Goal: Task Accomplishment & Management: Use online tool/utility

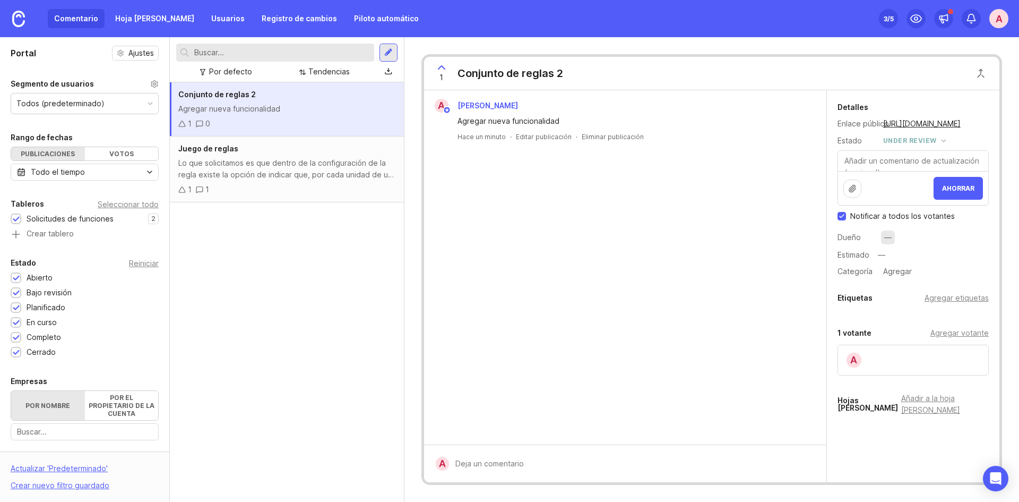
click at [890, 236] on font "—" at bounding box center [887, 236] width 7 height 9
click at [889, 256] on div "—" at bounding box center [932, 256] width 114 height 14
click at [897, 294] on div "Etiquetas Agregar etiquetas" at bounding box center [913, 298] width 151 height 13
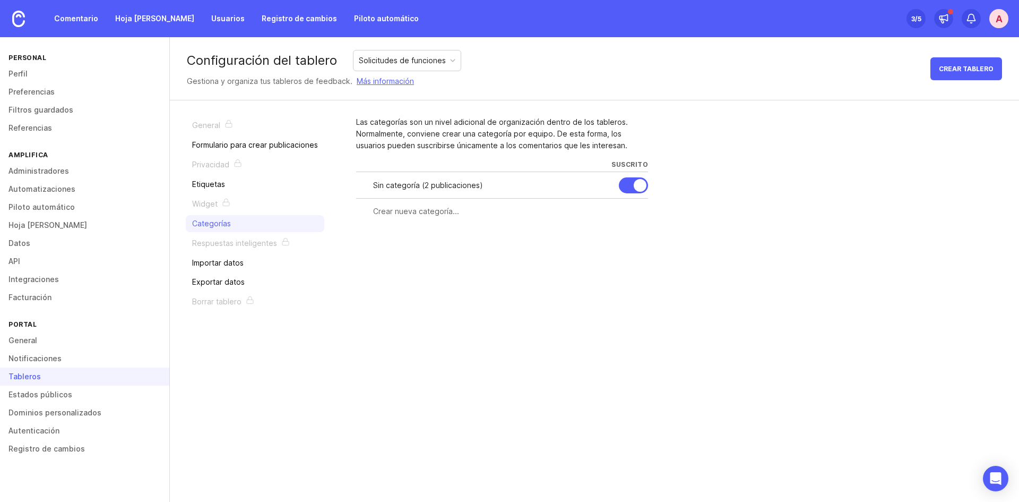
click at [414, 214] on input "text" at bounding box center [507, 211] width 269 height 12
type input "TI"
click at [630, 236] on button "Crear" at bounding box center [629, 230] width 37 height 19
click at [634, 184] on div at bounding box center [640, 185] width 13 height 13
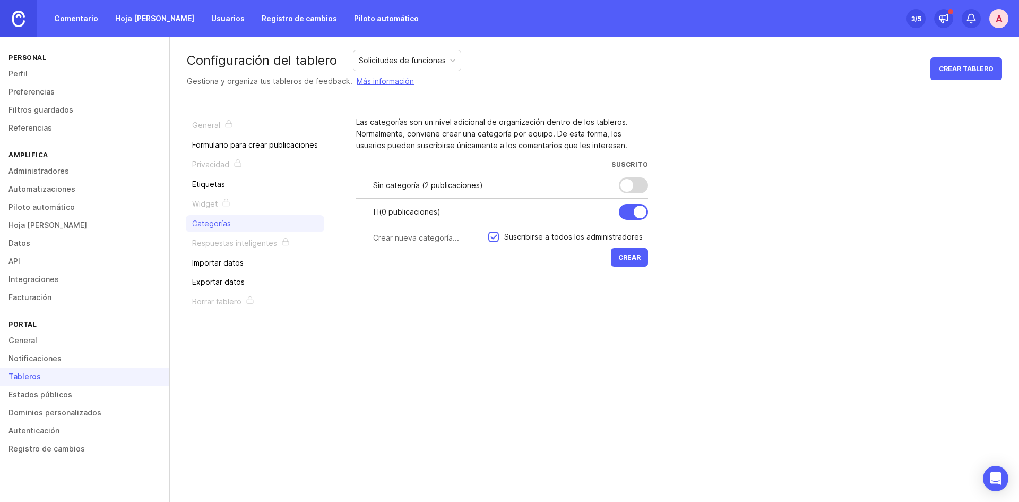
click at [21, 20] on img at bounding box center [18, 19] width 13 height 16
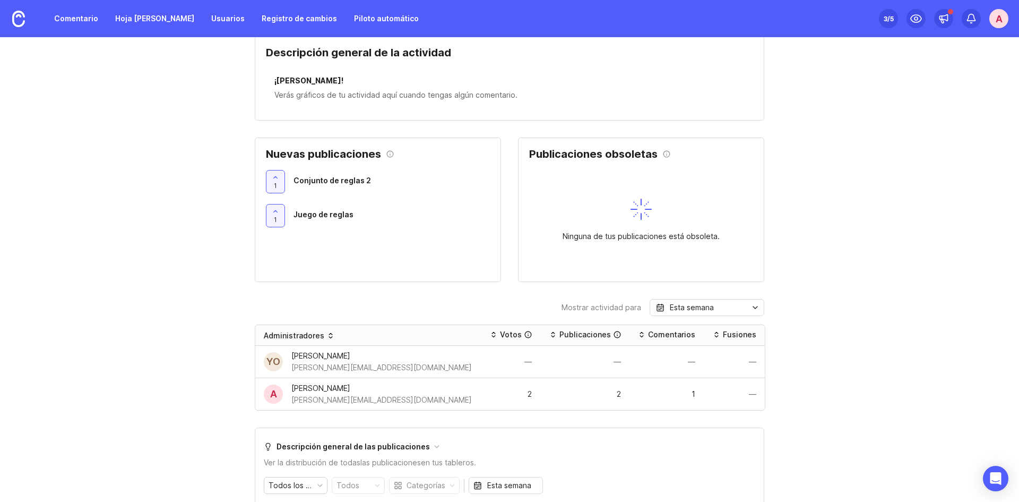
scroll to position [372, 0]
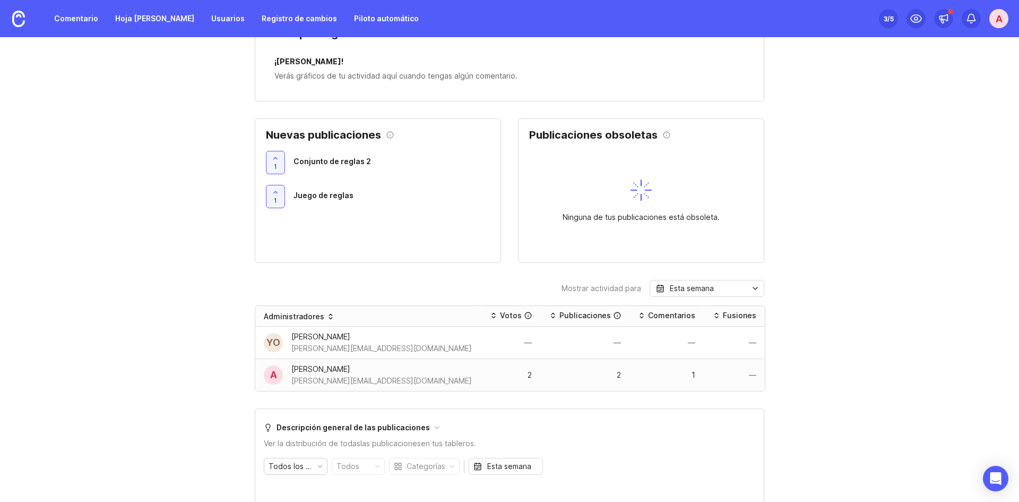
click at [528, 370] on font "2" at bounding box center [530, 374] width 4 height 9
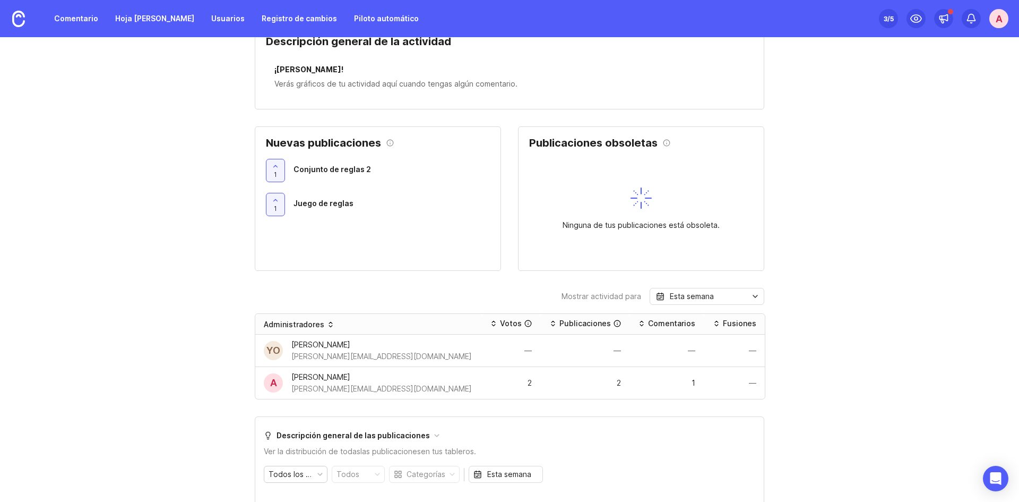
scroll to position [318, 0]
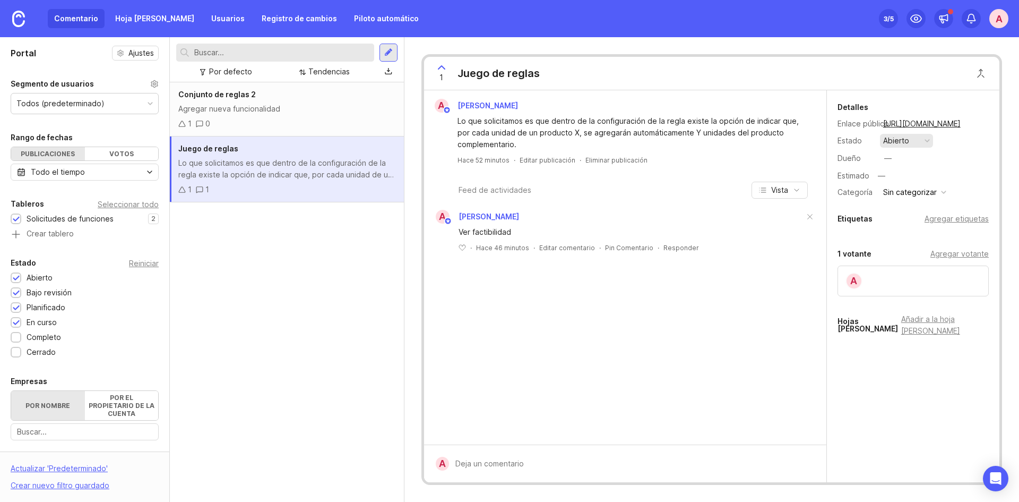
click at [895, 145] on font "abierto" at bounding box center [896, 141] width 26 height 12
click at [907, 188] on font "bajo revisión" at bounding box center [902, 183] width 34 height 17
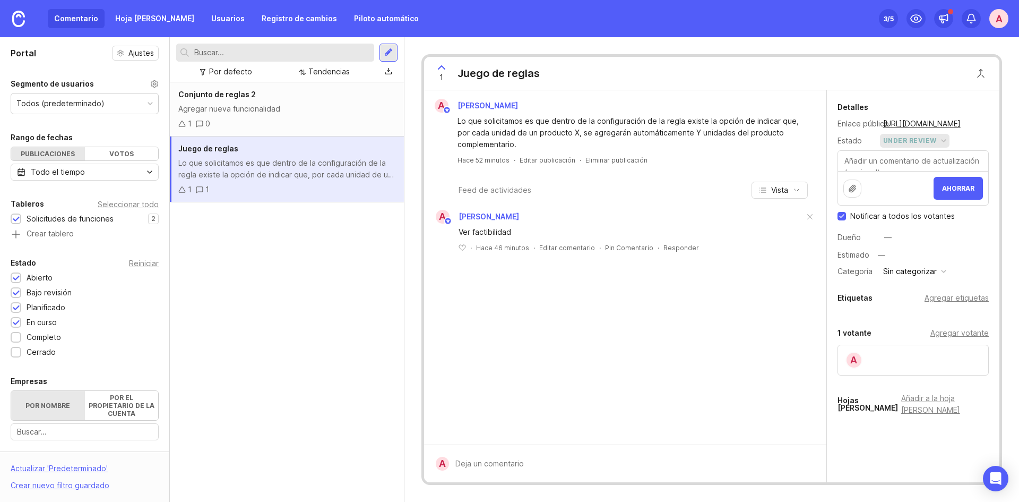
click at [915, 147] on button "under review" at bounding box center [915, 141] width 70 height 14
click at [917, 212] on progress "en curso" at bounding box center [914, 219] width 68 height 20
click at [119, 115] on div "Portal Ajustes Segmento de usuarios Todos (predeterminado) Rango de fechas Publ…" at bounding box center [84, 352] width 169 height 631
click at [117, 108] on div "Todos (predeterminado)" at bounding box center [84, 103] width 147 height 20
click at [122, 108] on div "Todos (predeterminado)" at bounding box center [84, 103] width 147 height 20
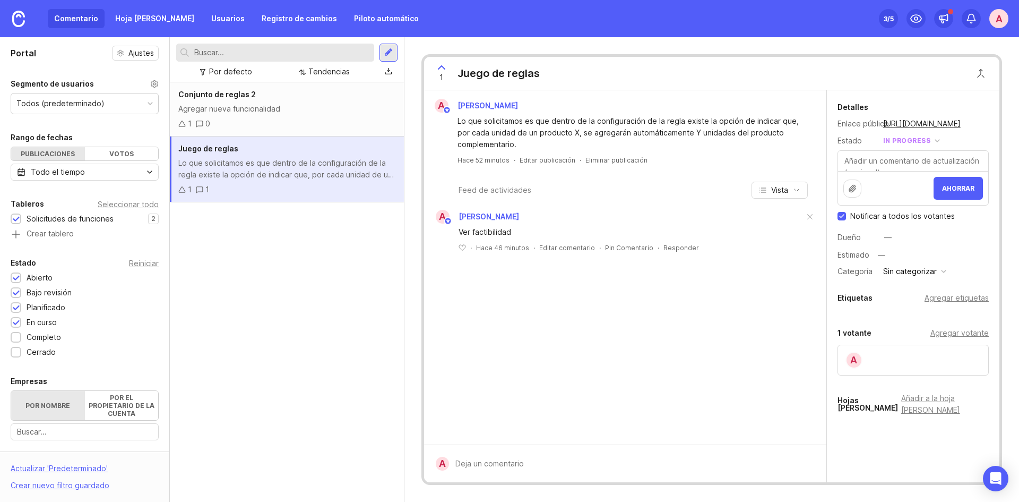
click at [998, 14] on font "A" at bounding box center [999, 18] width 7 height 11
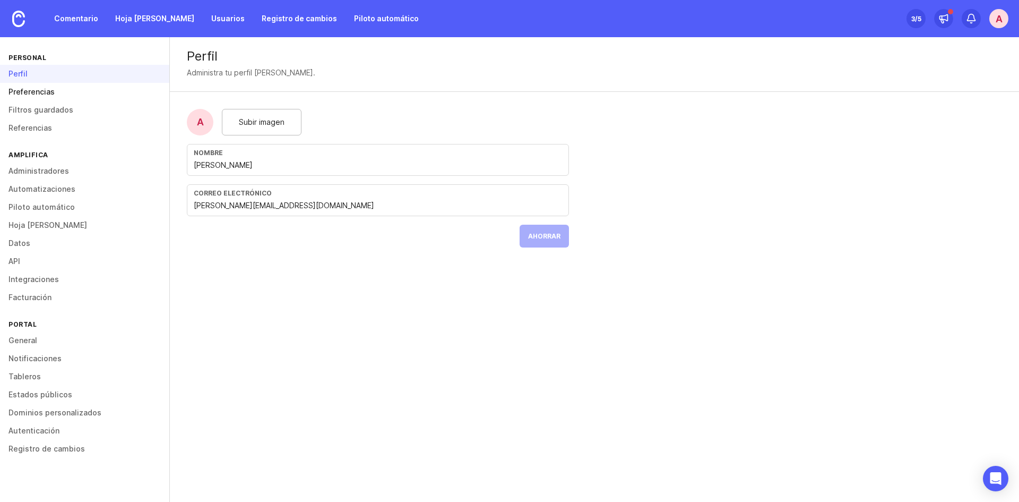
click at [73, 91] on link "Preferencias" at bounding box center [84, 92] width 169 height 18
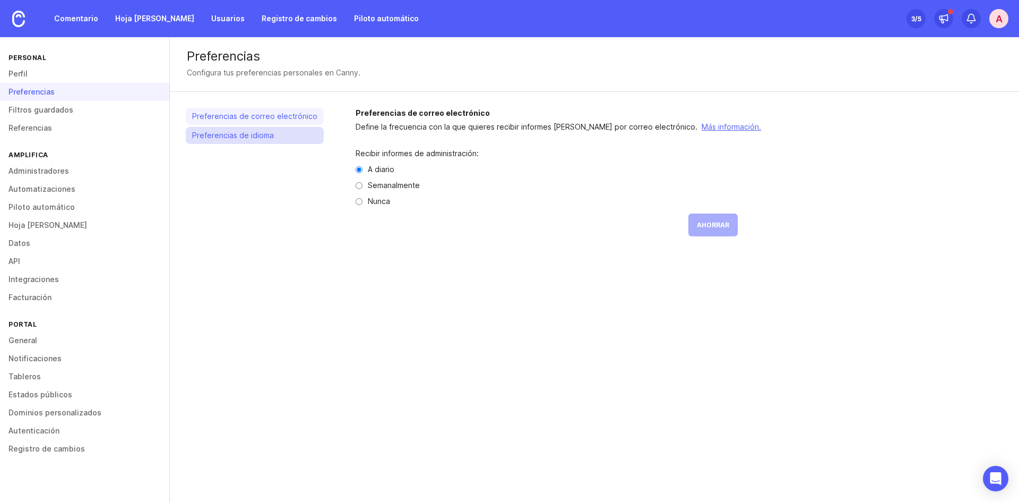
click at [242, 136] on font "Preferencias de idioma" at bounding box center [233, 135] width 82 height 9
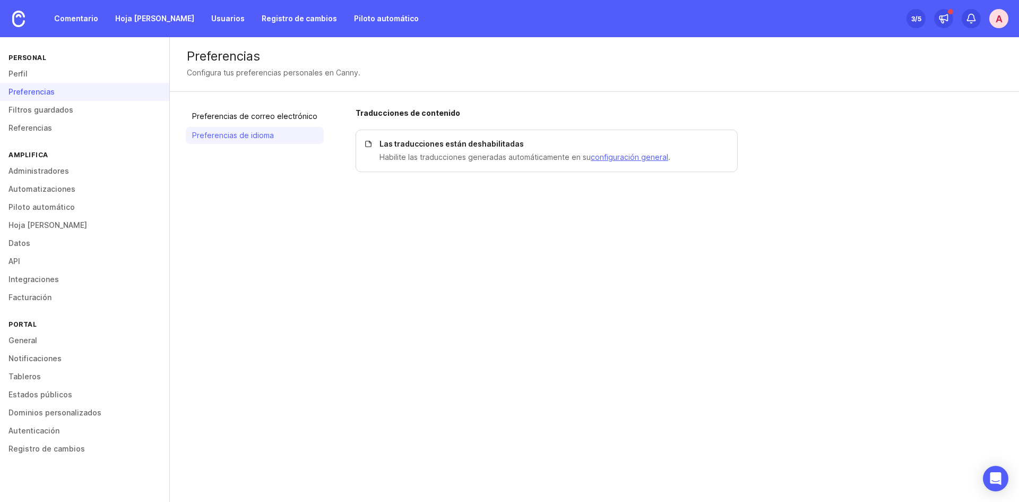
click at [404, 146] on font "Las traducciones están deshabilitadas" at bounding box center [452, 143] width 144 height 9
click at [594, 158] on font "configuración general" at bounding box center [629, 156] width 77 height 9
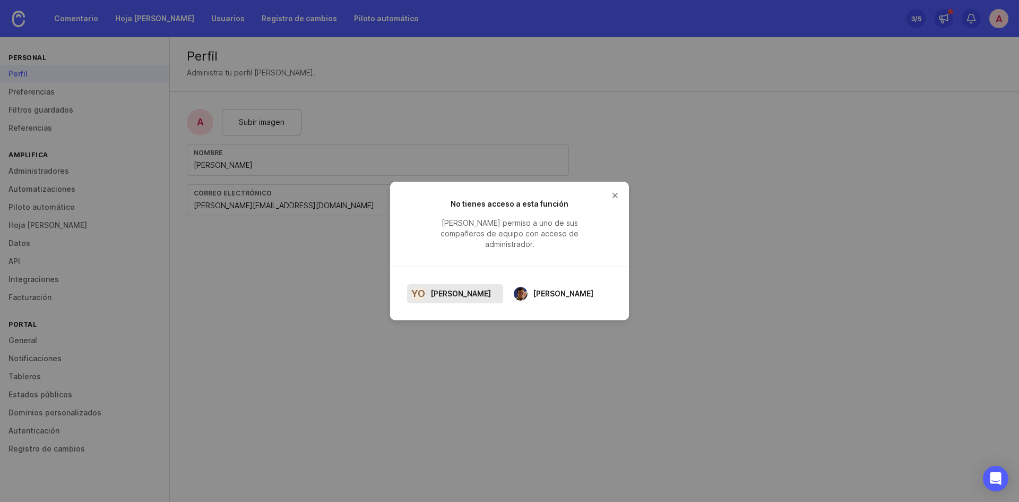
click at [460, 289] on font "[PERSON_NAME]" at bounding box center [460, 293] width 61 height 9
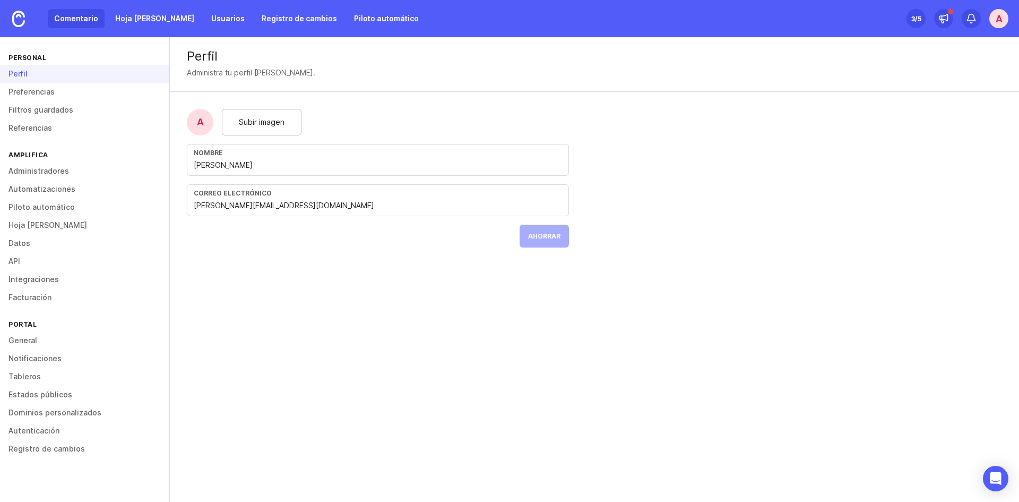
click at [69, 20] on font "Comentario" at bounding box center [76, 18] width 44 height 9
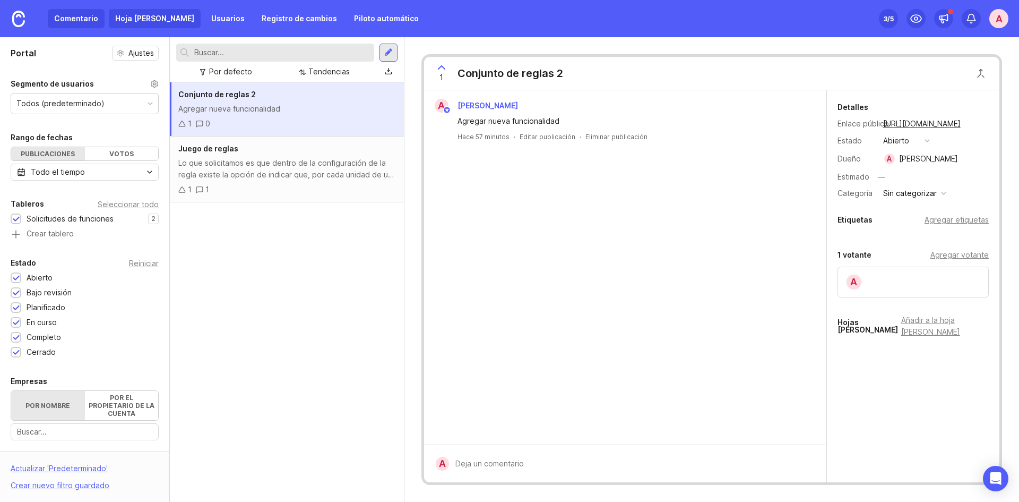
click at [115, 11] on link "Hoja [PERSON_NAME]" at bounding box center [155, 18] width 92 height 19
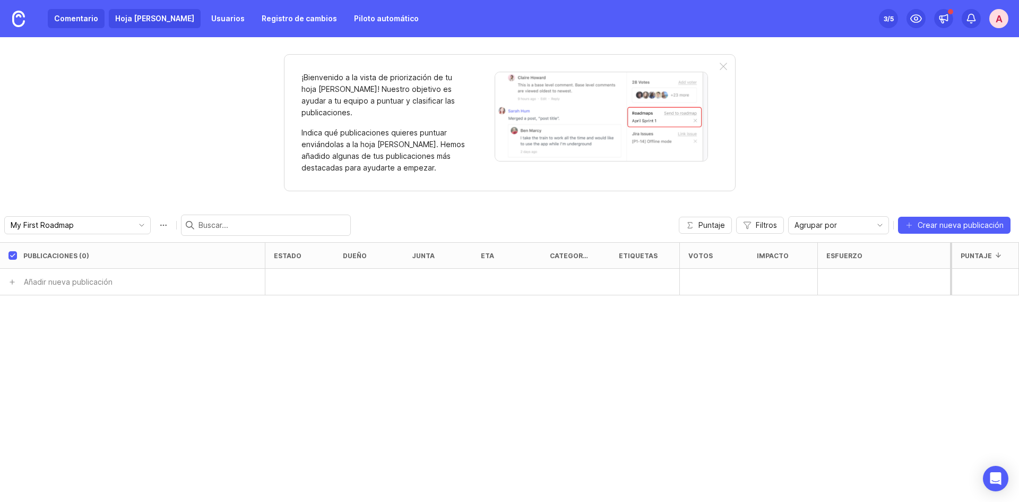
click at [83, 19] on font "Comentario" at bounding box center [76, 18] width 44 height 9
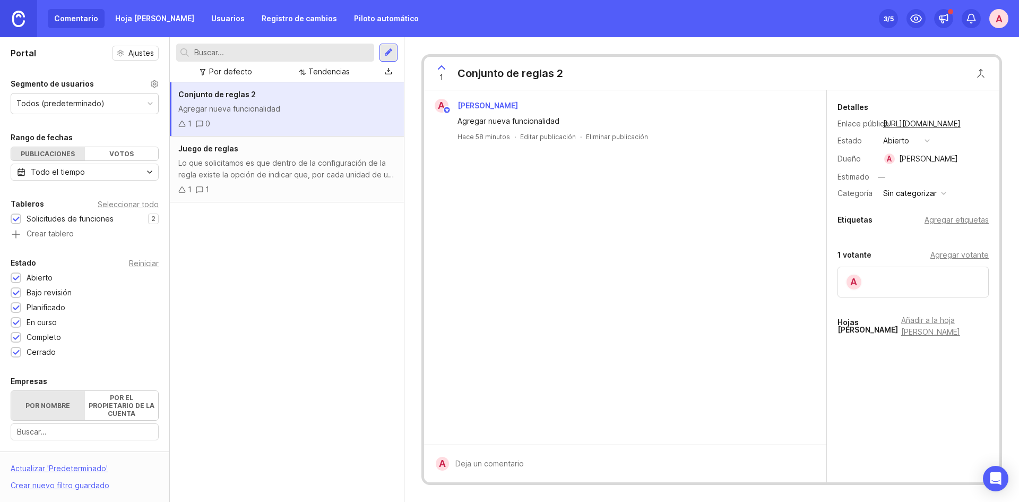
click at [17, 15] on img at bounding box center [18, 19] width 13 height 16
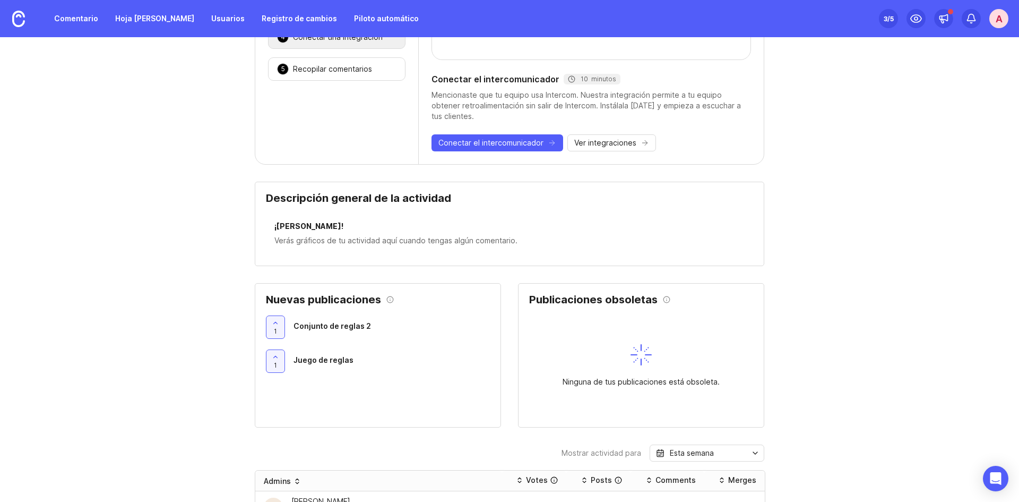
scroll to position [212, 0]
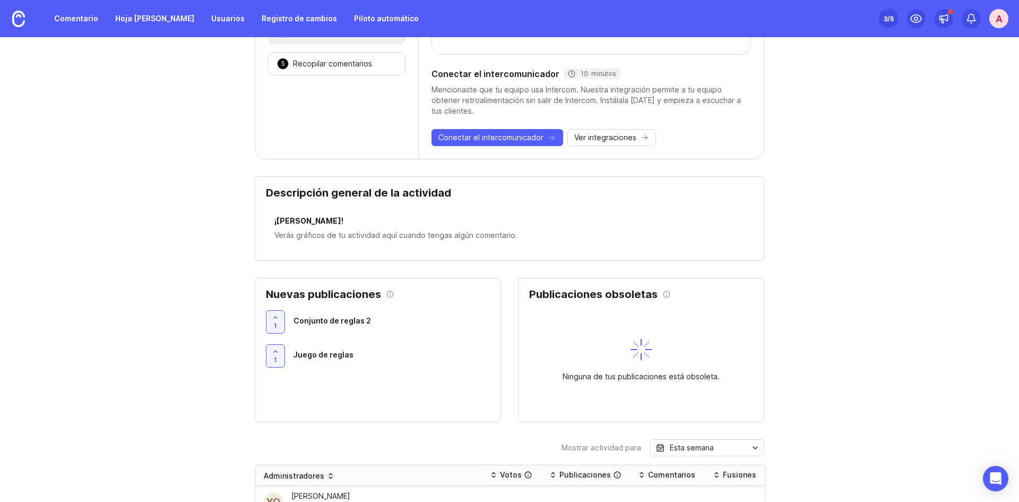
click at [316, 216] on font "¡[PERSON_NAME]!" at bounding box center [308, 220] width 69 height 9
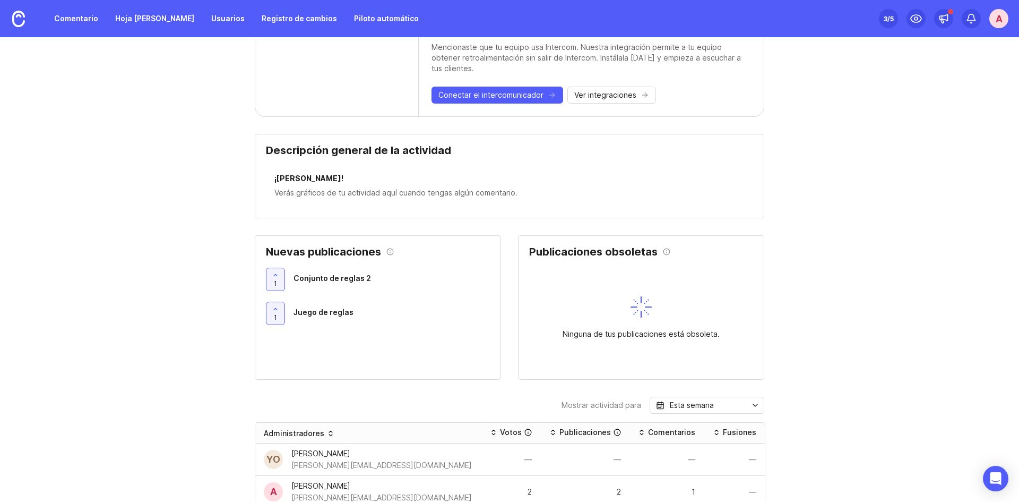
scroll to position [478, 0]
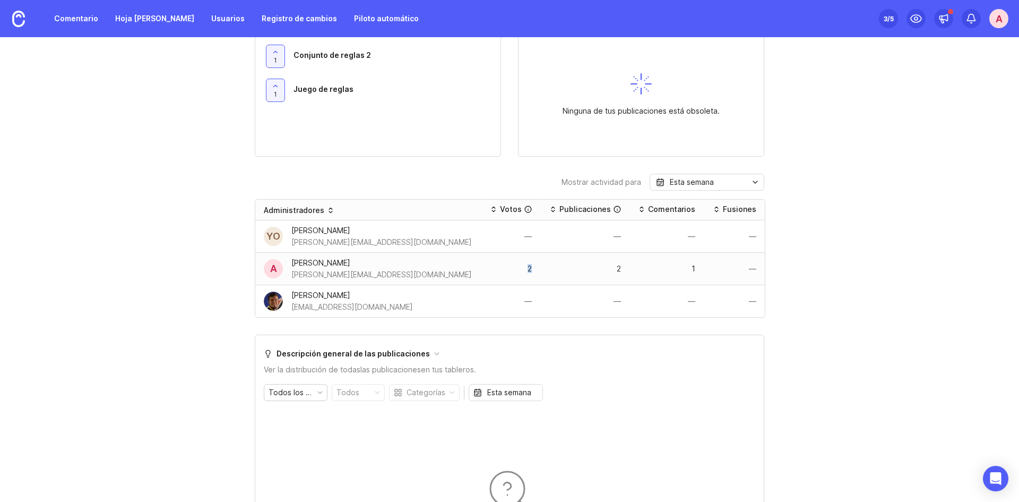
drag, startPoint x: 466, startPoint y: 258, endPoint x: 473, endPoint y: 258, distance: 8.0
click at [481, 261] on div "2" at bounding box center [510, 269] width 59 height 16
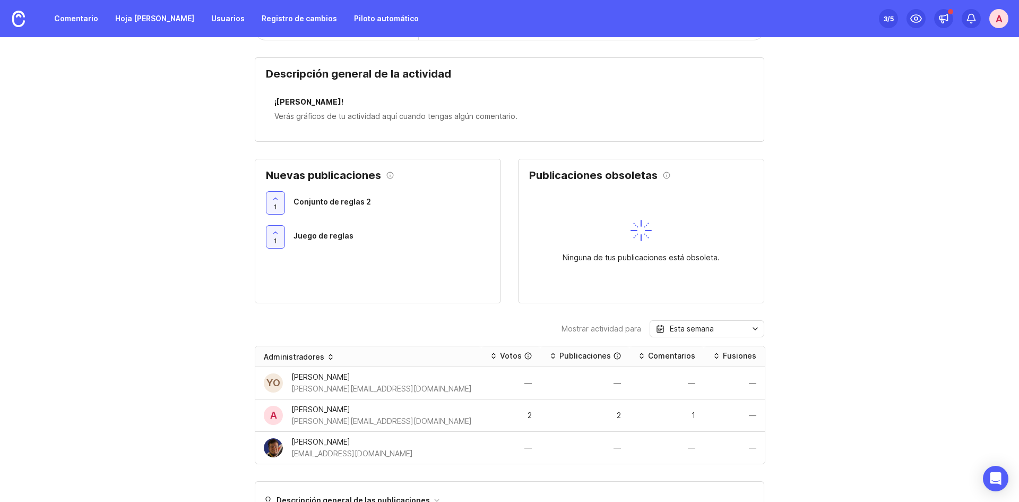
scroll to position [318, 0]
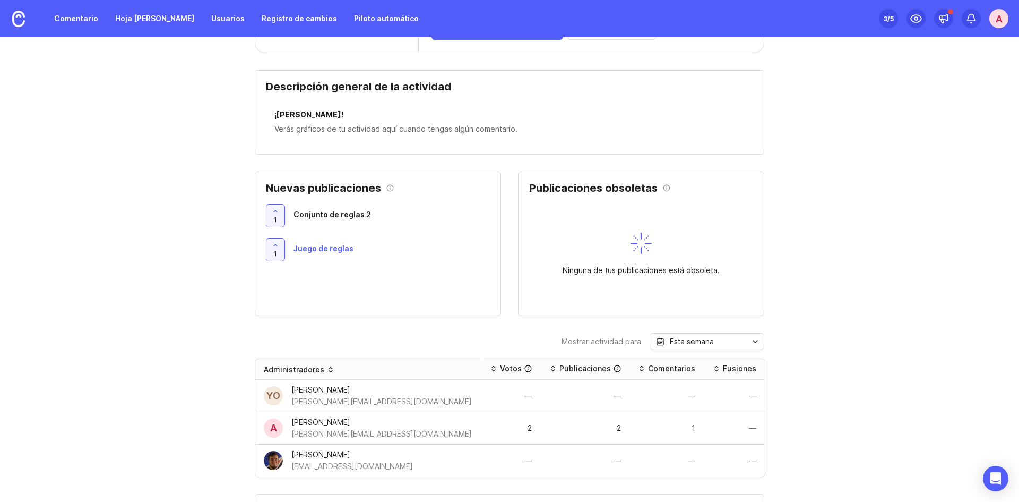
click at [329, 244] on font "Juego de reglas" at bounding box center [324, 248] width 60 height 9
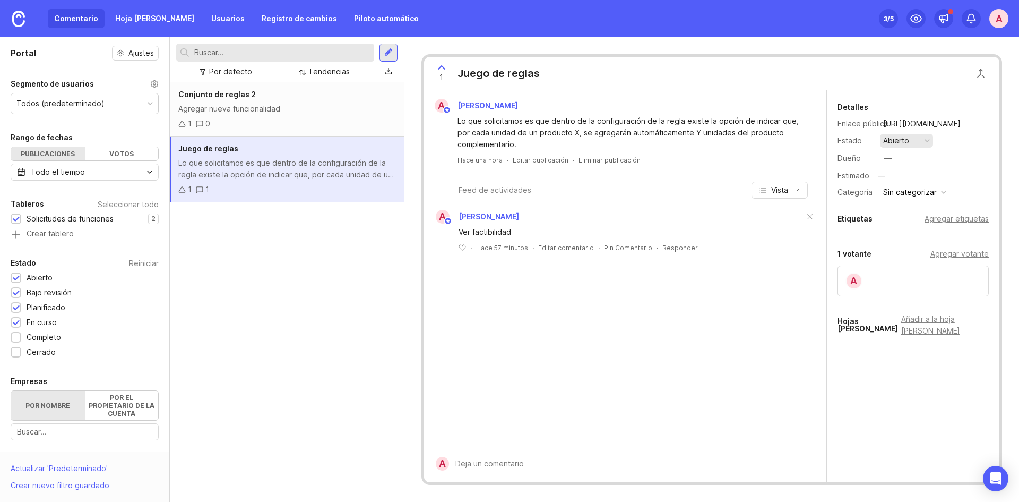
click at [906, 143] on font "abierto" at bounding box center [896, 140] width 26 height 9
click at [917, 225] on font "en curso" at bounding box center [903, 227] width 36 height 8
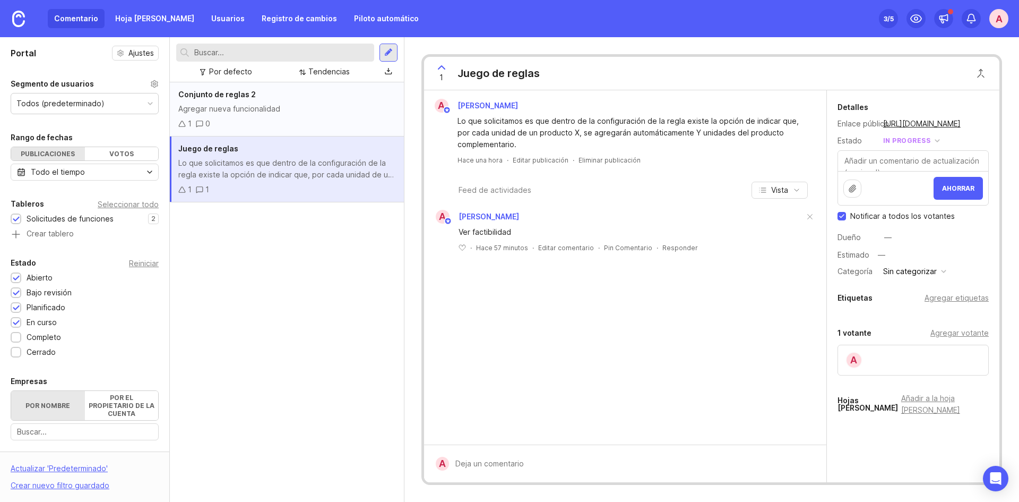
click at [291, 115] on div "Conjunto de reglas 2 Agregar nueva funcionalidad 1 0" at bounding box center [287, 109] width 234 height 54
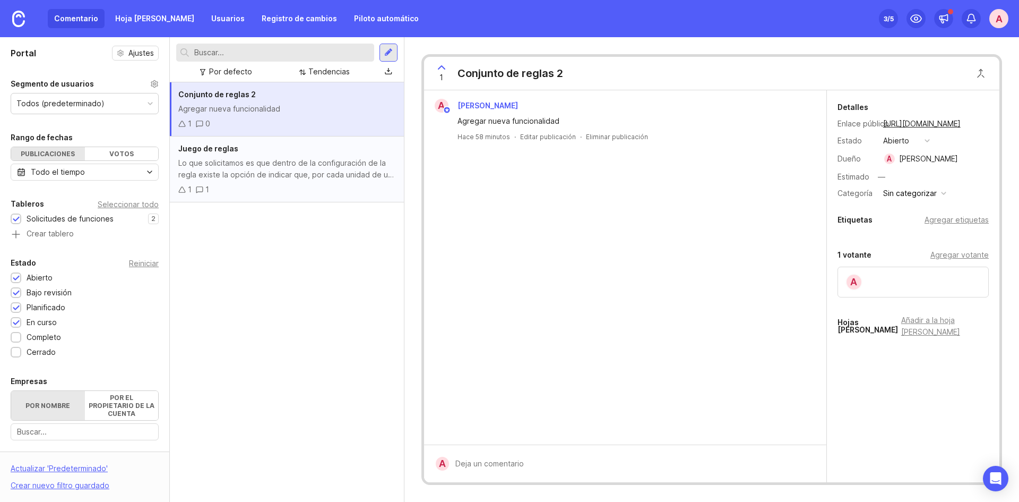
click at [305, 164] on font "Lo que solicitamos es que dentro de la configuración de la regla existe la opci…" at bounding box center [286, 180] width 216 height 44
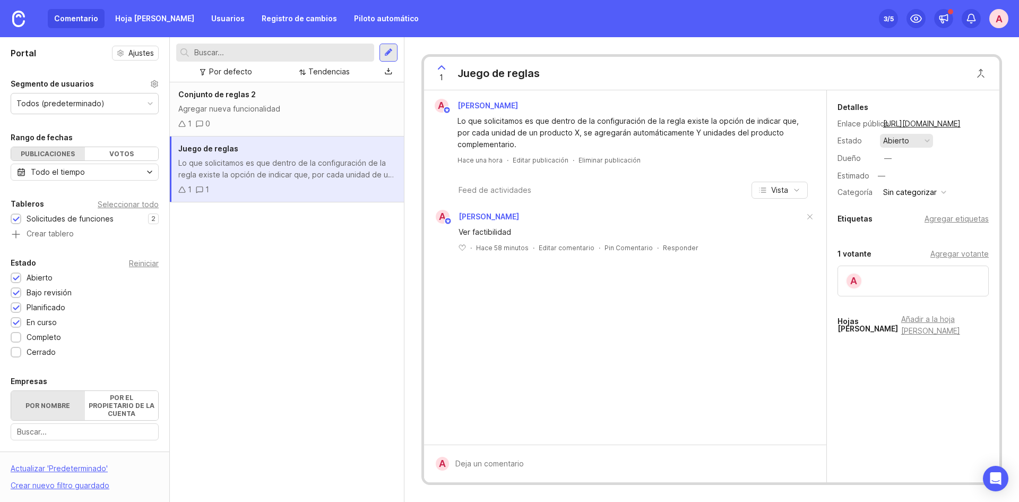
click at [911, 140] on button "abierto" at bounding box center [906, 141] width 53 height 14
click at [900, 220] on progress "en curso" at bounding box center [906, 228] width 53 height 20
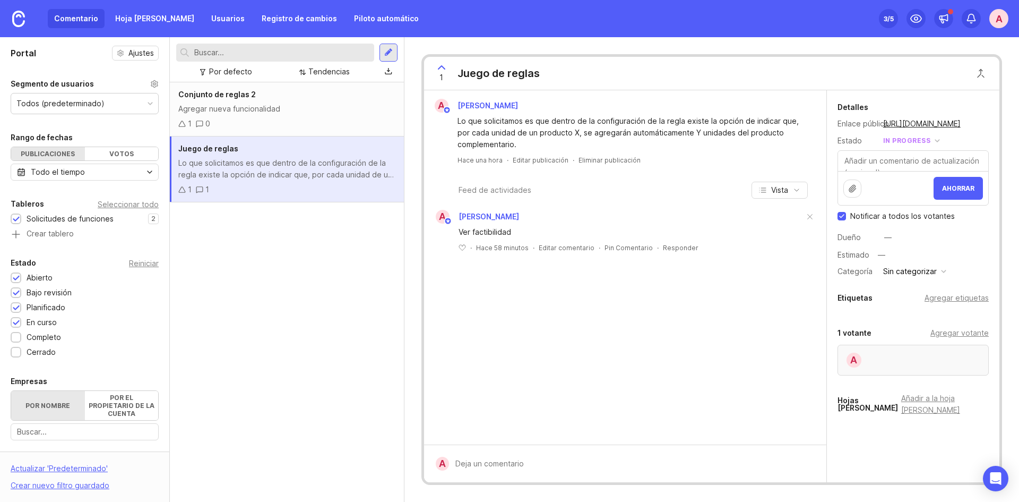
click at [858, 365] on div "A" at bounding box center [854, 359] width 17 height 17
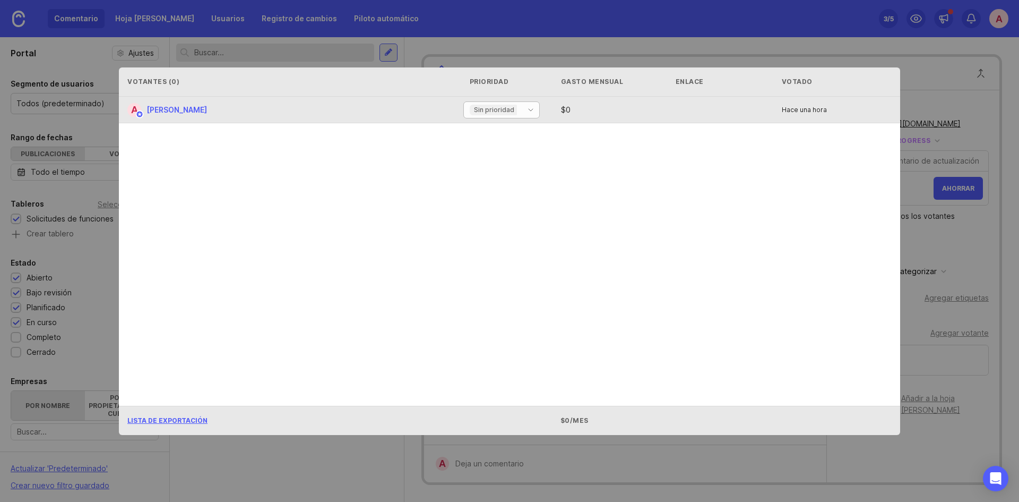
click at [514, 114] on div "Sin prioridad" at bounding box center [494, 110] width 49 height 11
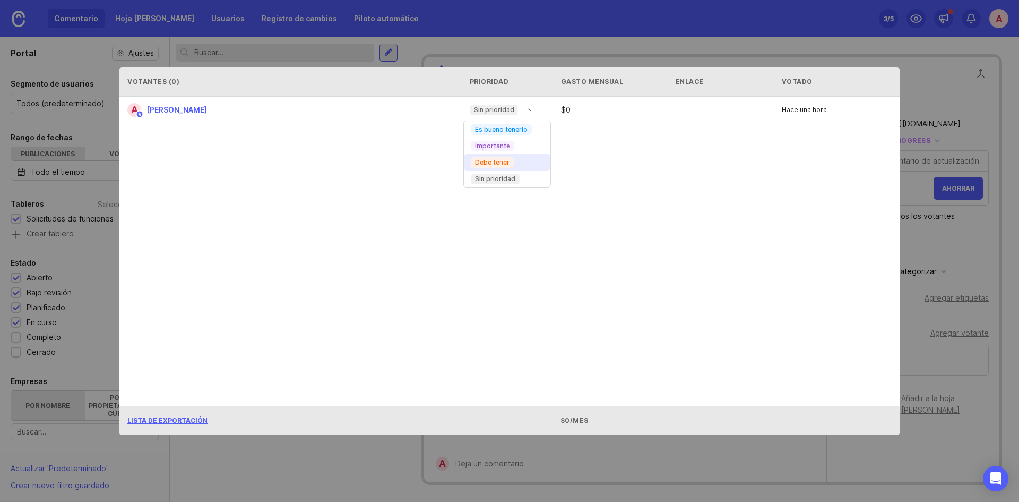
drag, startPoint x: 499, startPoint y: 157, endPoint x: 912, endPoint y: 62, distance: 423.9
click at [898, 74] on div "Votantes ( 0 ) Prioridad Gasto mensual Enlace Votado" at bounding box center [509, 81] width 781 height 29
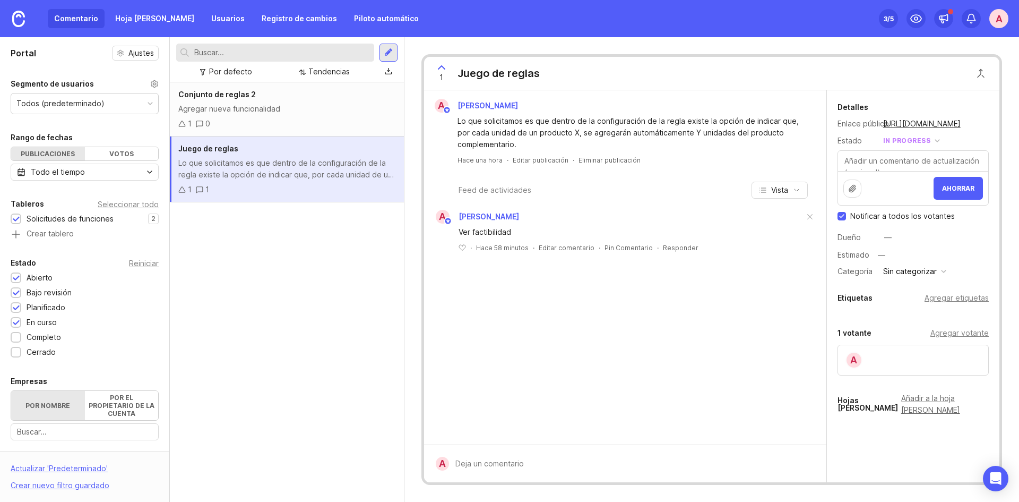
click at [913, 400] on font "Añadir a la hoja de ruta" at bounding box center [930, 403] width 59 height 21
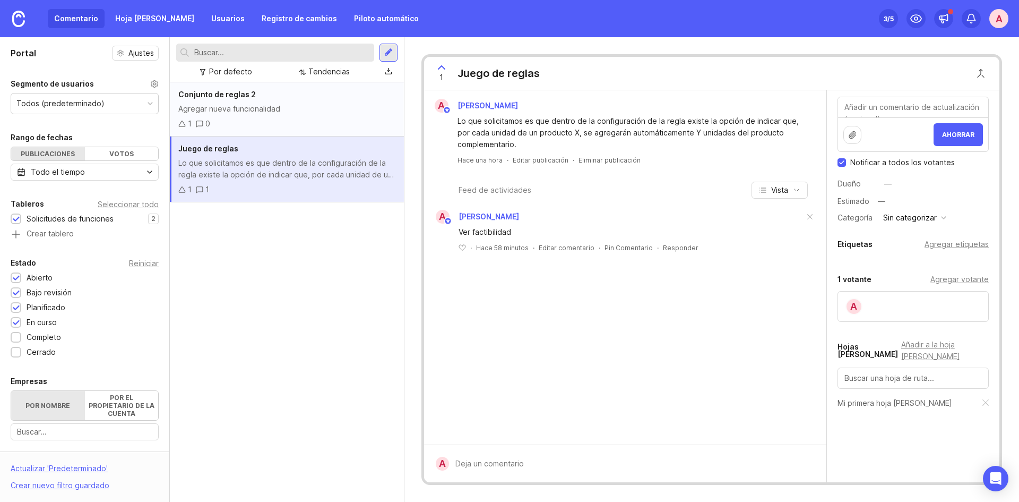
click at [277, 92] on div "Conjunto de reglas 2" at bounding box center [286, 95] width 217 height 12
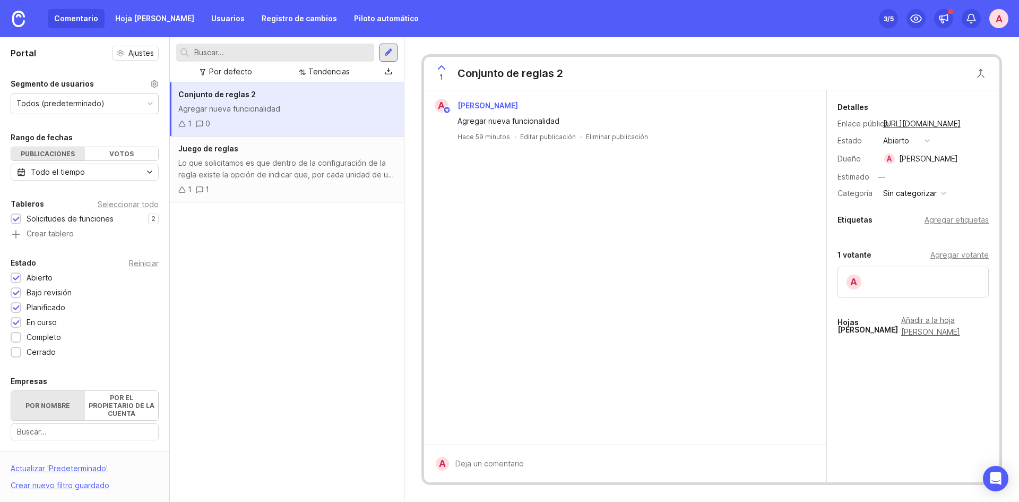
click at [960, 320] on font "Añadir a la hoja de ruta" at bounding box center [930, 325] width 59 height 21
click at [140, 14] on font "Hoja de ruta" at bounding box center [154, 18] width 79 height 9
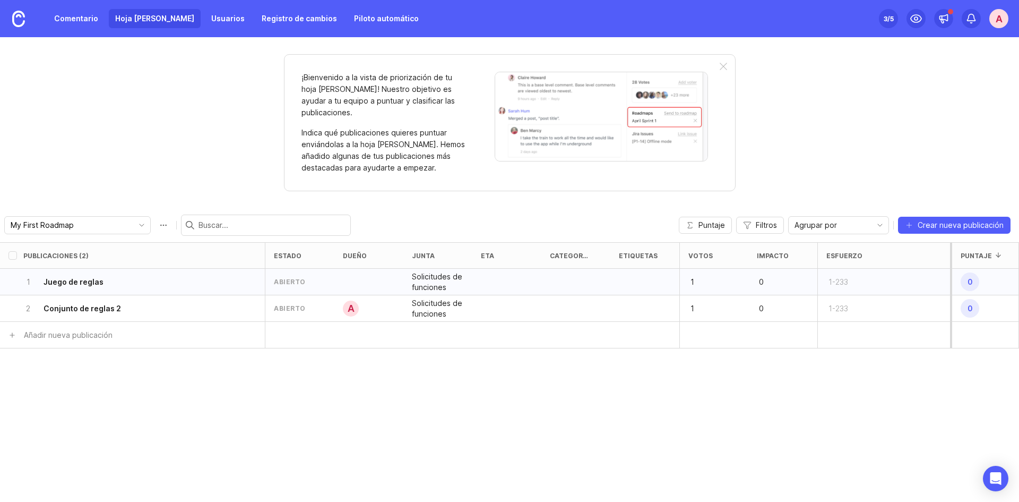
click at [441, 272] on font "Solicitudes de funciones" at bounding box center [437, 282] width 50 height 20
click at [863, 271] on div "1-233" at bounding box center [883, 282] width 133 height 27
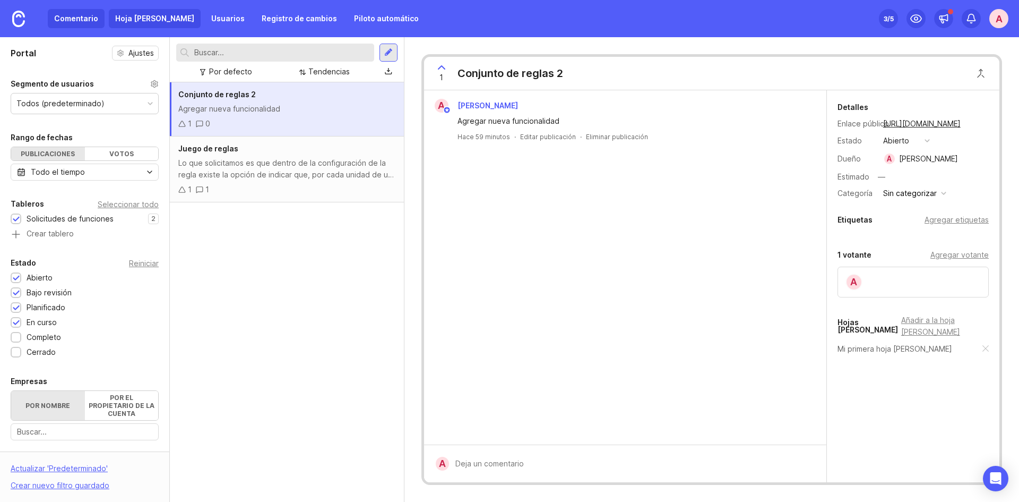
click at [132, 22] on font "Hoja de ruta" at bounding box center [154, 18] width 79 height 9
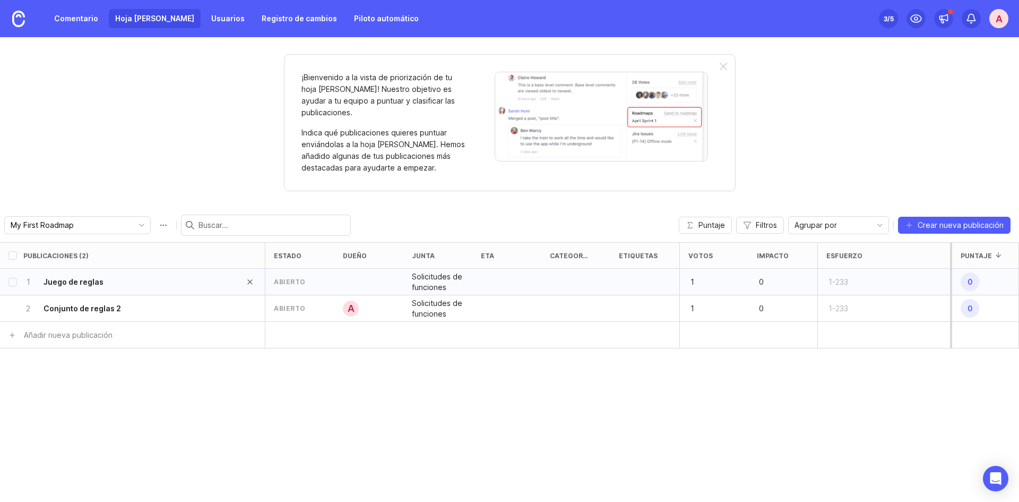
drag, startPoint x: 79, startPoint y: 286, endPoint x: 81, endPoint y: 270, distance: 16.0
click at [81, 270] on ul "1 Juego de reglas abierto Solicitudes de funciones 1 0 1-233 0 2 Conjunto de re…" at bounding box center [509, 295] width 1019 height 53
click at [86, 10] on link "Comentario" at bounding box center [76, 18] width 57 height 19
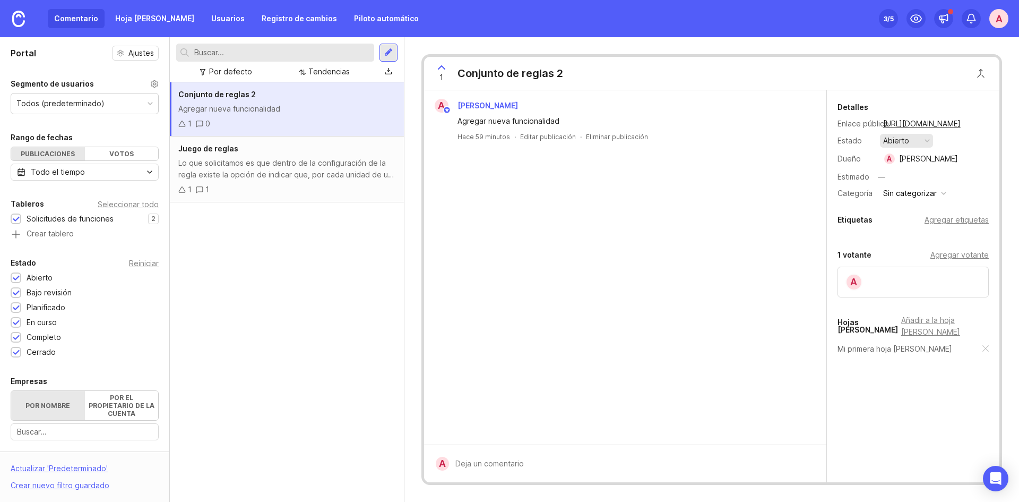
click at [907, 146] on font "abierto" at bounding box center [896, 141] width 26 height 12
click at [908, 187] on font "bajo revisión" at bounding box center [902, 183] width 34 height 17
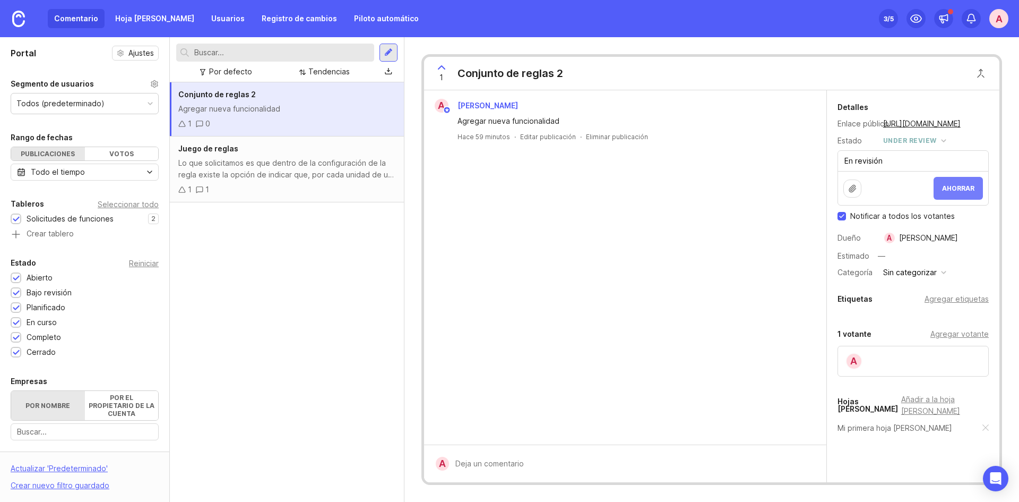
type textarea "En revisión"
click at [946, 185] on font "Ahorrar" at bounding box center [958, 188] width 32 height 8
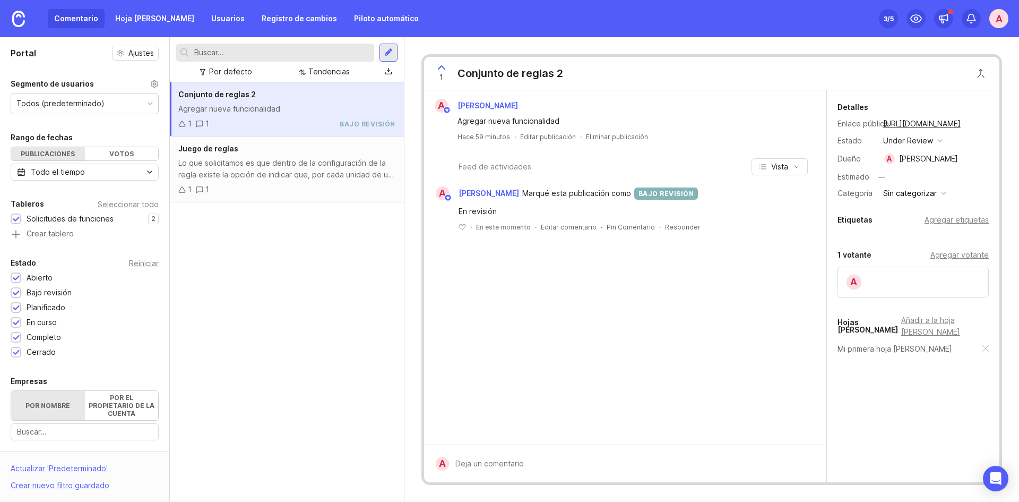
click at [639, 192] on font "bajo revisión" at bounding box center [667, 193] width 56 height 8
click at [153, 27] on link "Hoja de ruta" at bounding box center [155, 18] width 92 height 19
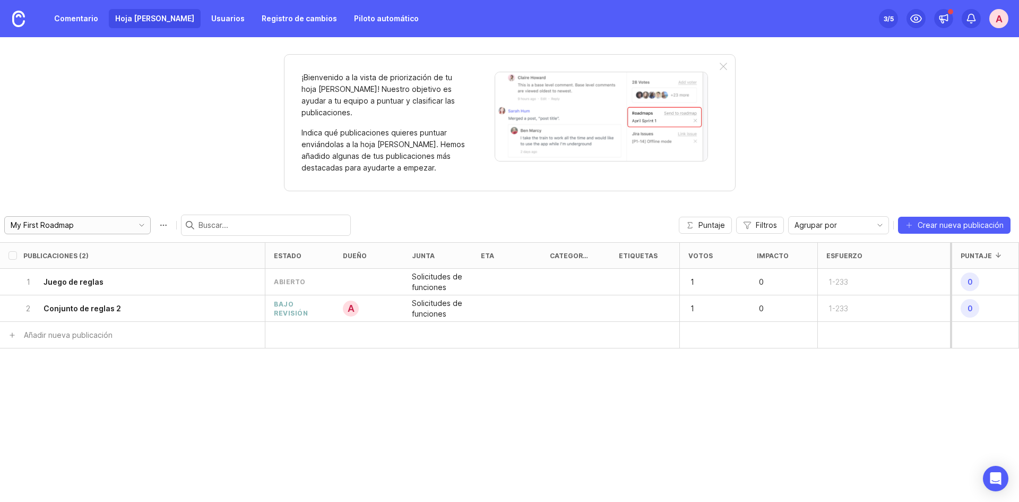
click at [136, 221] on icon "icono de alternancia" at bounding box center [141, 225] width 17 height 8
click at [289, 278] on font "abierto" at bounding box center [290, 282] width 32 height 8
click at [91, 277] on font "Juego de reglas" at bounding box center [74, 281] width 60 height 9
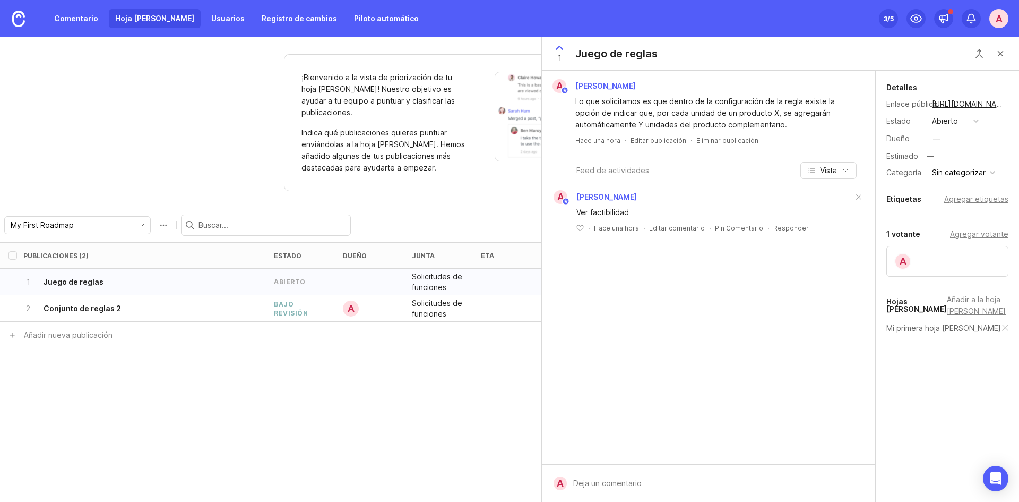
click at [561, 48] on icon at bounding box center [559, 47] width 6 height 3
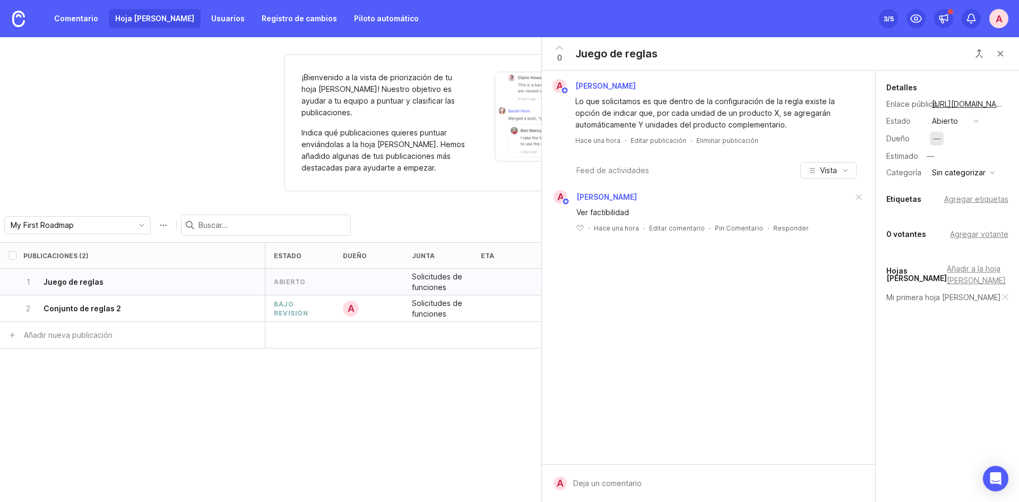
click at [941, 142] on font "—" at bounding box center [936, 138] width 7 height 9
click at [999, 56] on button "Botón de cerrar" at bounding box center [1000, 53] width 21 height 21
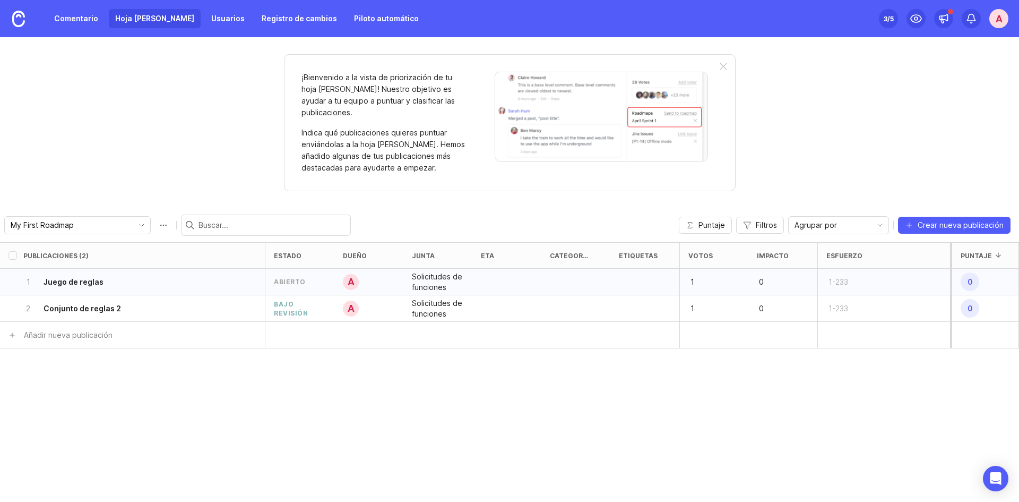
click at [698, 274] on p "1" at bounding box center [704, 281] width 33 height 15
click at [768, 393] on div "Publicaciones (2) estado dueño junta eta categoría etiquetas Votos Impacto Esfu…" at bounding box center [509, 372] width 1019 height 260
click at [974, 272] on span "0" at bounding box center [970, 281] width 19 height 19
click at [893, 273] on div "1-233" at bounding box center [883, 282] width 133 height 27
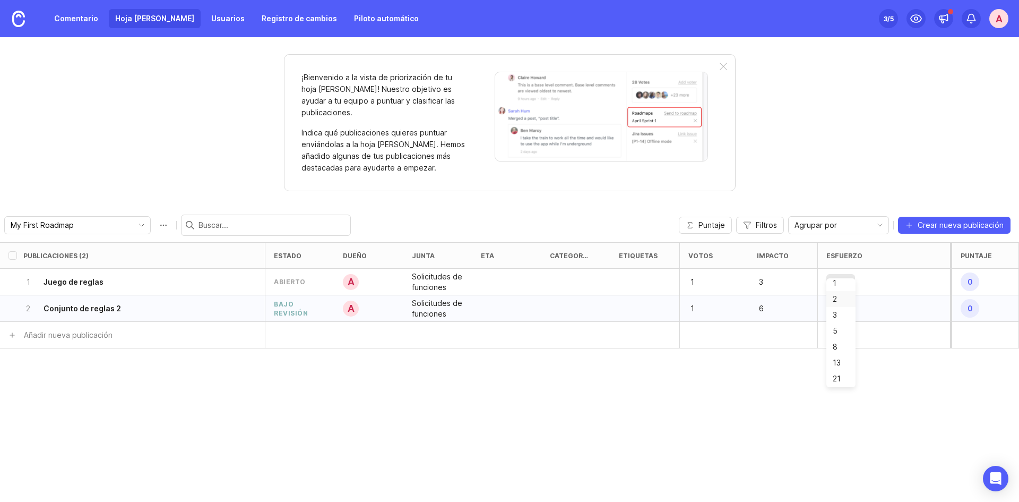
scroll to position [0, 0]
click at [829, 358] on div "Publicaciones (2) estado dueño junta eta categoría etiquetas Votos Impacto Esfu…" at bounding box center [509, 372] width 1019 height 260
click at [971, 278] on font "4.5k" at bounding box center [970, 282] width 14 height 8
click at [974, 278] on font "4.5k" at bounding box center [970, 282] width 14 height 8
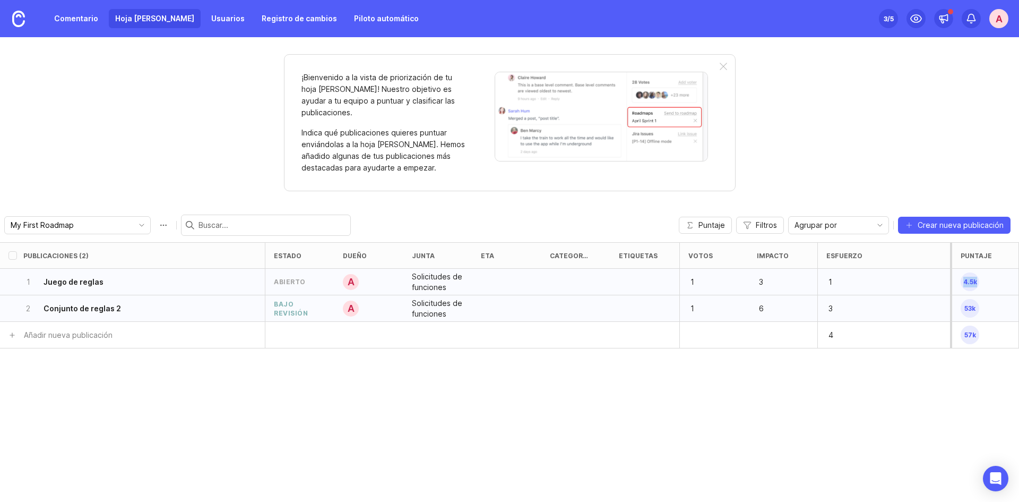
click at [973, 278] on font "4.5k" at bounding box center [970, 282] width 14 height 8
click at [723, 62] on div "¡Bienvenido a la vista de priorización de tu hoja de ruta! Nuestro objetivo es …" at bounding box center [510, 122] width 452 height 137
click at [723, 65] on div at bounding box center [723, 67] width 7 height 8
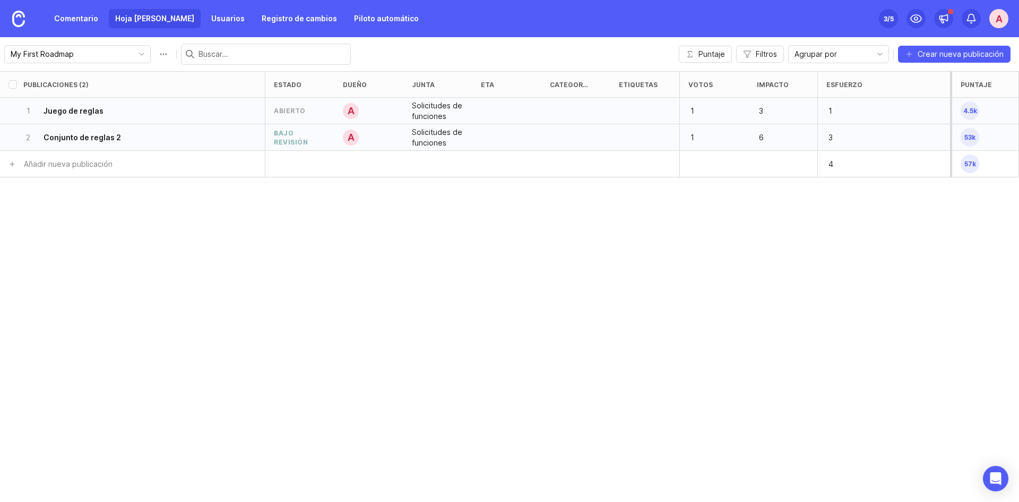
click at [966, 112] on font "4.5k" at bounding box center [970, 111] width 14 height 8
click at [710, 59] on button "Puntaje" at bounding box center [705, 54] width 53 height 17
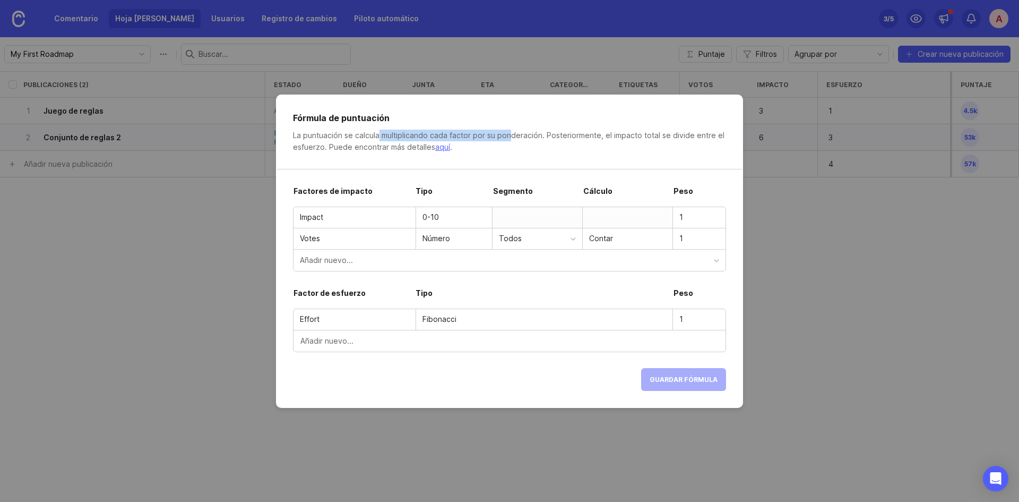
drag, startPoint x: 380, startPoint y: 133, endPoint x: 512, endPoint y: 132, distance: 132.2
click at [512, 132] on font "La puntuación se calcula multiplicando cada factor por su ponderación. Posterio…" at bounding box center [509, 141] width 432 height 21
click at [438, 145] on font "aquí" at bounding box center [442, 146] width 15 height 9
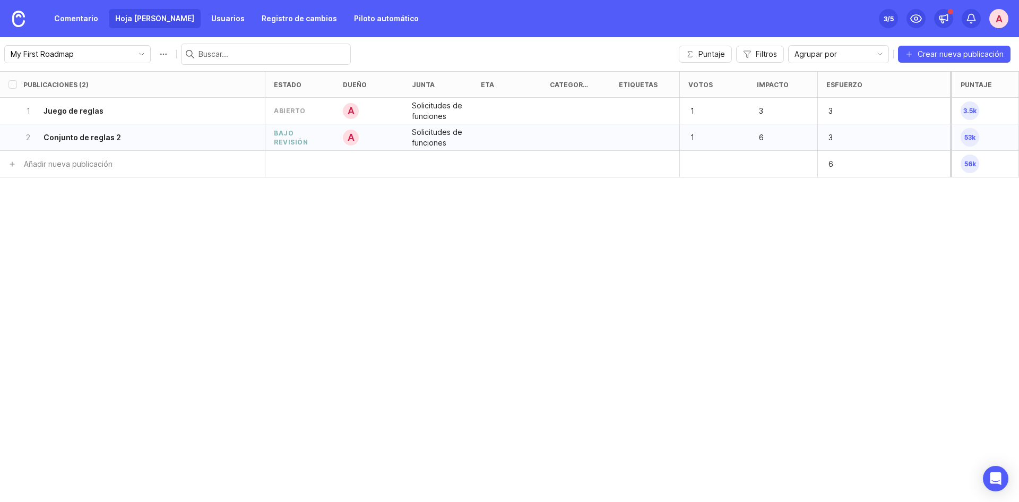
click at [832, 193] on div "Publicaciones (2) estado dueño junta eta categoría etiquetas Votos Impacto Esfu…" at bounding box center [509, 286] width 1019 height 430
click at [835, 164] on p "6" at bounding box center [842, 164] width 33 height 15
click at [780, 242] on div "Publicaciones (2) estado dueño junta eta categoría etiquetas Votos Impacto Esfu…" at bounding box center [509, 286] width 1019 height 430
click at [971, 137] on font "53k" at bounding box center [969, 137] width 11 height 8
click at [972, 111] on font "14k" at bounding box center [969, 111] width 11 height 8
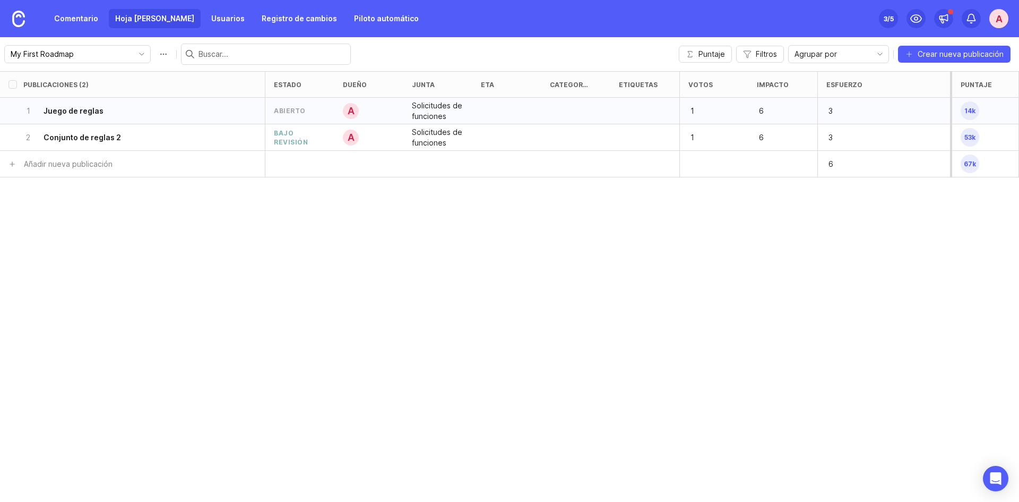
click at [282, 116] on div "abierto" at bounding box center [299, 111] width 69 height 27
click at [92, 111] on font "Juego de reglas" at bounding box center [74, 110] width 60 height 9
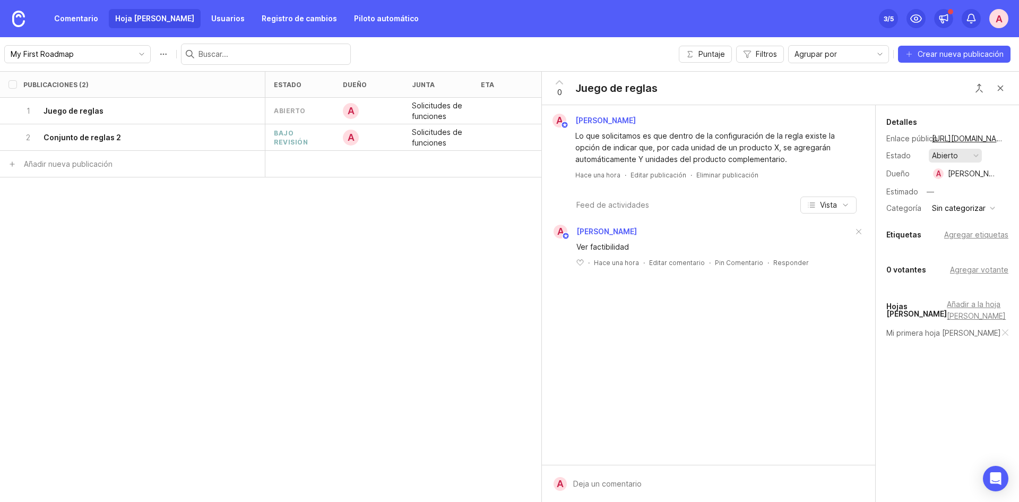
click at [957, 155] on font "abierto" at bounding box center [945, 155] width 26 height 9
click at [954, 201] on font "bajo revisión" at bounding box center [951, 198] width 34 height 17
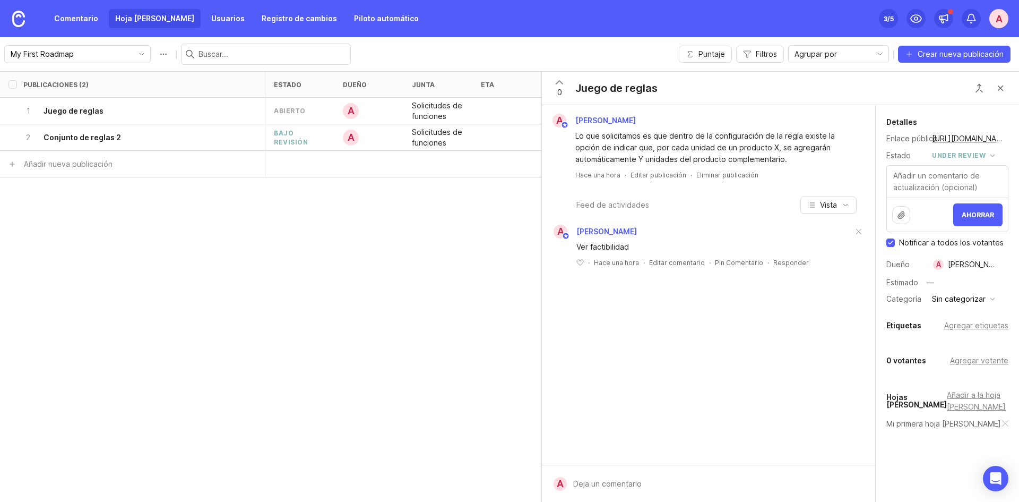
click at [563, 82] on icon at bounding box center [559, 82] width 13 height 13
click at [997, 89] on button "Botón de cerrar" at bounding box center [1000, 87] width 21 height 21
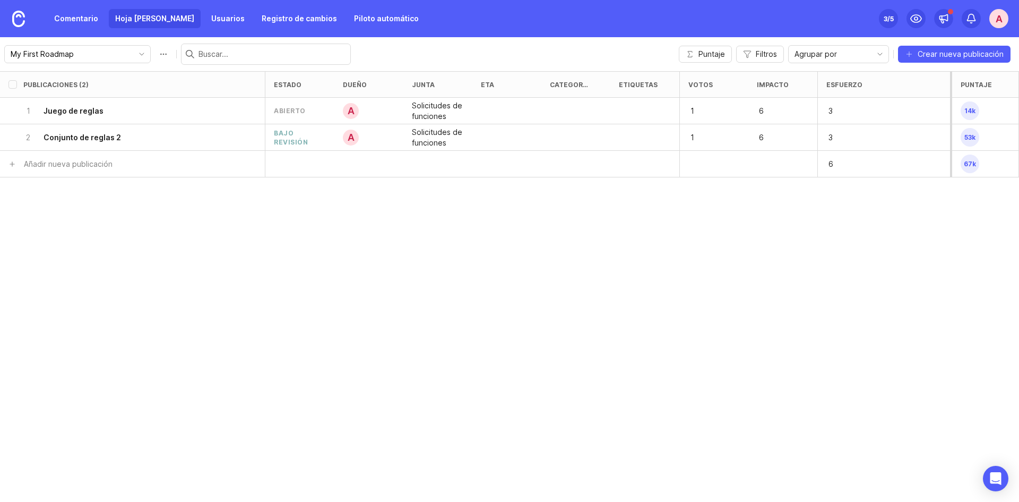
click at [747, 230] on div "Publicaciones (2) estado dueño junta eta categoría etiquetas Votos Impacto Esfu…" at bounding box center [509, 286] width 1019 height 430
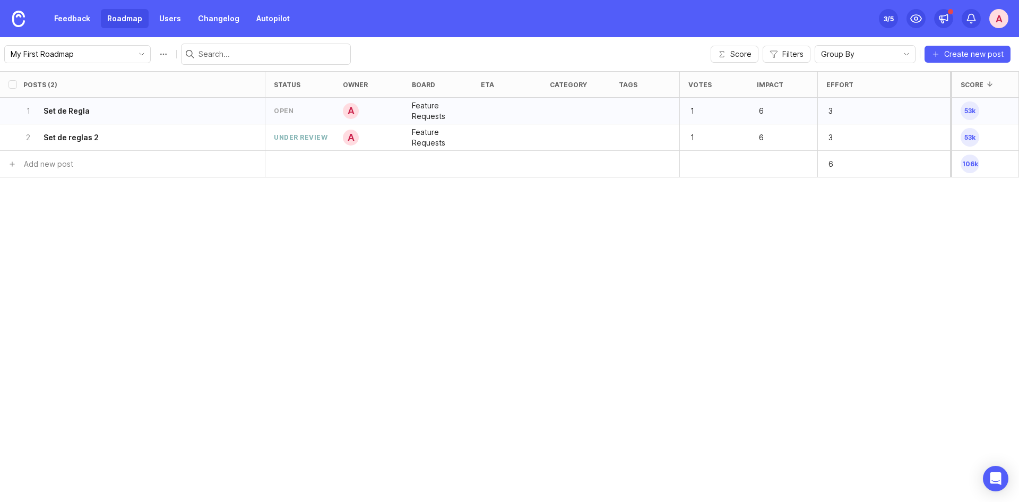
click at [700, 106] on p "1" at bounding box center [704, 111] width 33 height 15
click at [51, 58] on input "My First Roadmap" at bounding box center [69, 54] width 117 height 12
click at [76, 15] on link "Feedback" at bounding box center [72, 18] width 49 height 19
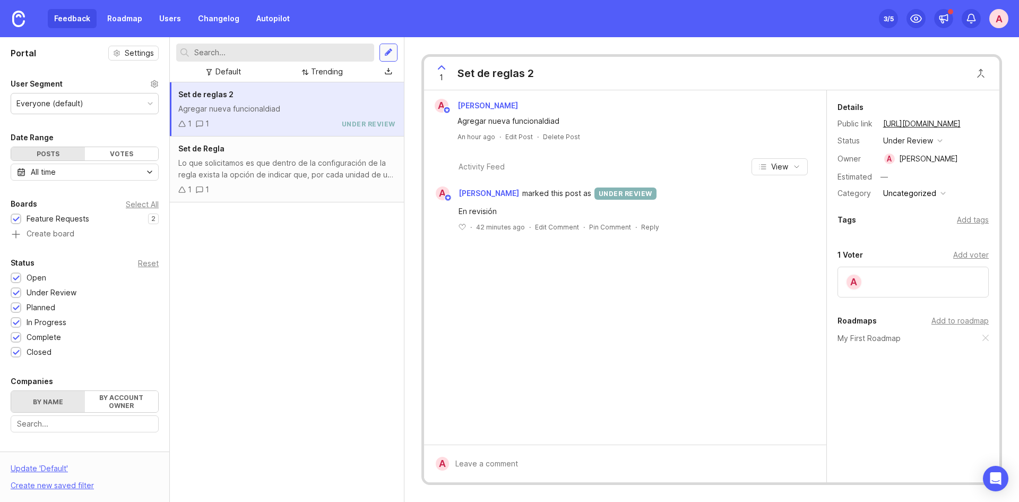
click at [386, 55] on div at bounding box center [388, 53] width 8 height 10
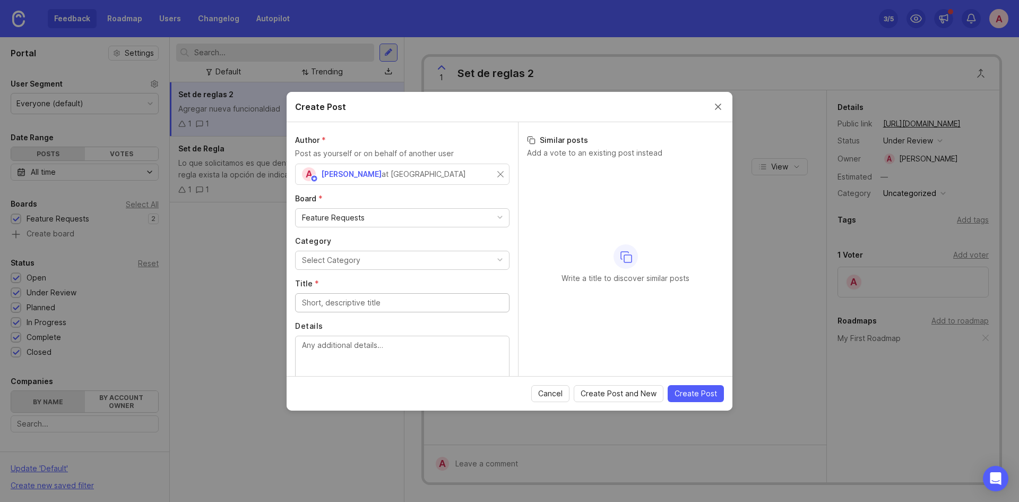
click at [340, 261] on div "Select Category" at bounding box center [331, 260] width 58 height 12
click at [344, 300] on li "Uncategorized" at bounding box center [398, 301] width 206 height 20
click at [344, 263] on div "Uncategorized" at bounding box center [328, 260] width 53 height 12
click at [344, 281] on li "TI" at bounding box center [398, 282] width 206 height 20
click at [343, 295] on div at bounding box center [402, 302] width 214 height 19
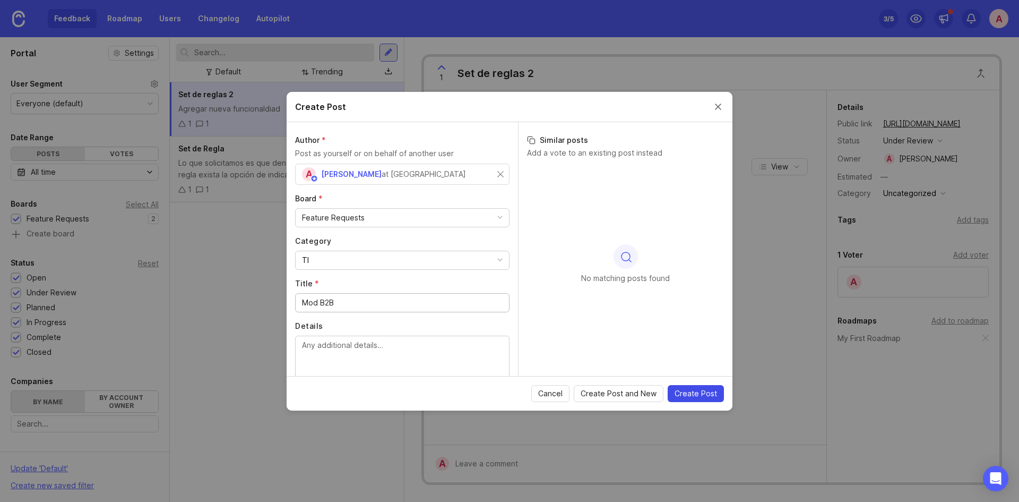
type input "Mod B2B"
click at [694, 392] on span "Create Post" at bounding box center [696, 393] width 42 height 11
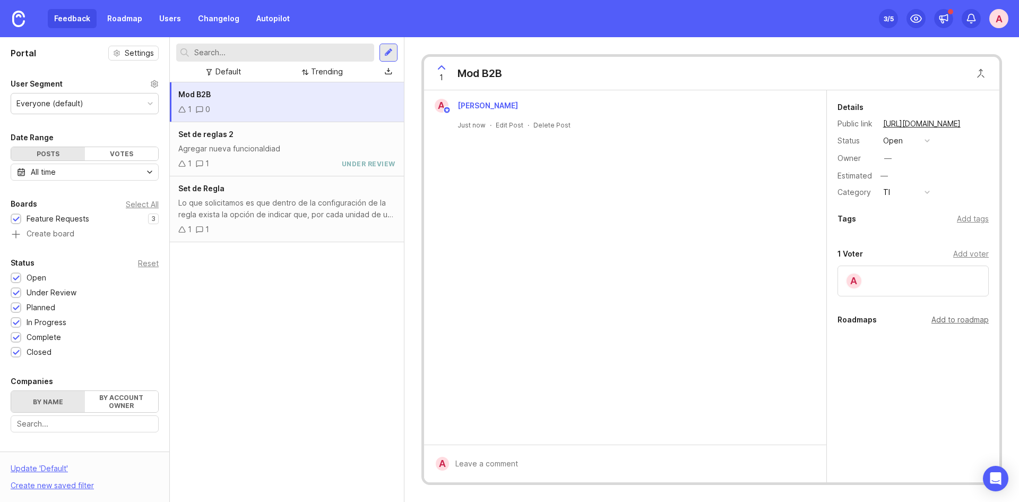
click at [945, 320] on div "Add to roadmap" at bounding box center [960, 320] width 57 height 12
click at [891, 346] on input "text" at bounding box center [912, 342] width 137 height 12
type input "Modulo B2B"
click at [917, 345] on input "Modulo B2B" at bounding box center [912, 342] width 137 height 12
drag, startPoint x: 939, startPoint y: 339, endPoint x: 823, endPoint y: 344, distance: 115.9
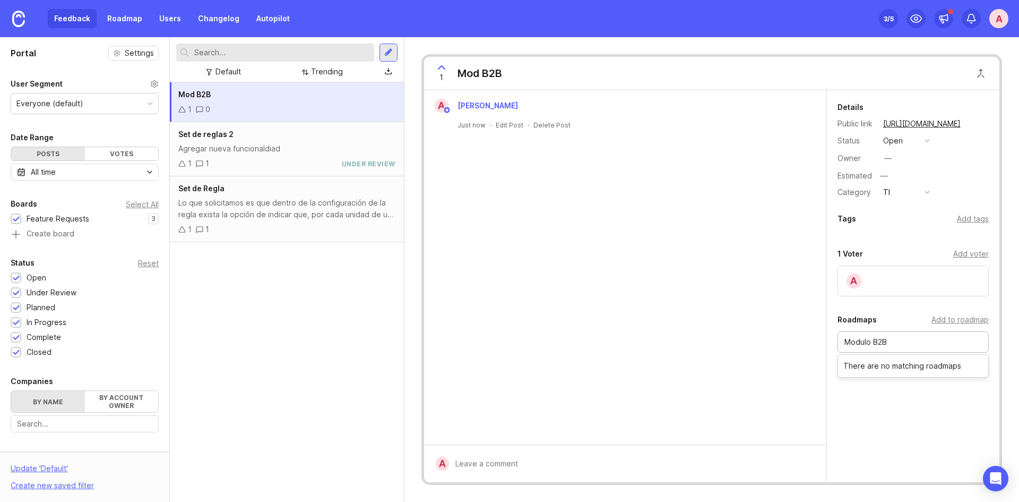
click at [823, 344] on div "A Alan López Just now · Edit Post · Delete Post A Details Public link https://a…" at bounding box center [711, 286] width 575 height 392
click at [957, 321] on div "Add to roadmap" at bounding box center [960, 320] width 57 height 12
click at [132, 17] on link "Roadmap" at bounding box center [125, 18] width 48 height 19
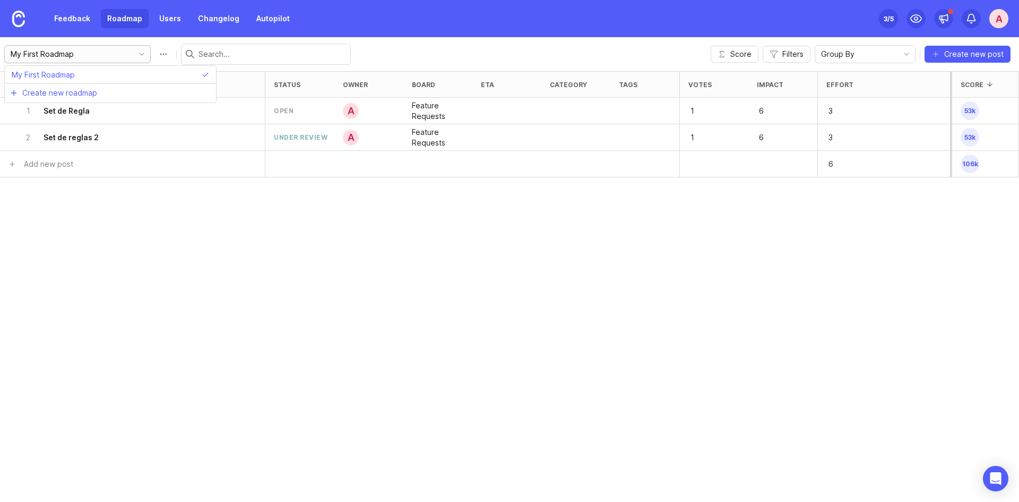
click at [81, 57] on input "My First Roadmap" at bounding box center [69, 54] width 117 height 12
click at [133, 53] on icon "toggle icon" at bounding box center [141, 54] width 17 height 8
click at [133, 54] on icon "toggle icon" at bounding box center [141, 54] width 17 height 8
click at [97, 89] on li "Create new roadmap" at bounding box center [110, 92] width 211 height 19
click at [39, 47] on div "My First Roadmap" at bounding box center [67, 54] width 124 height 17
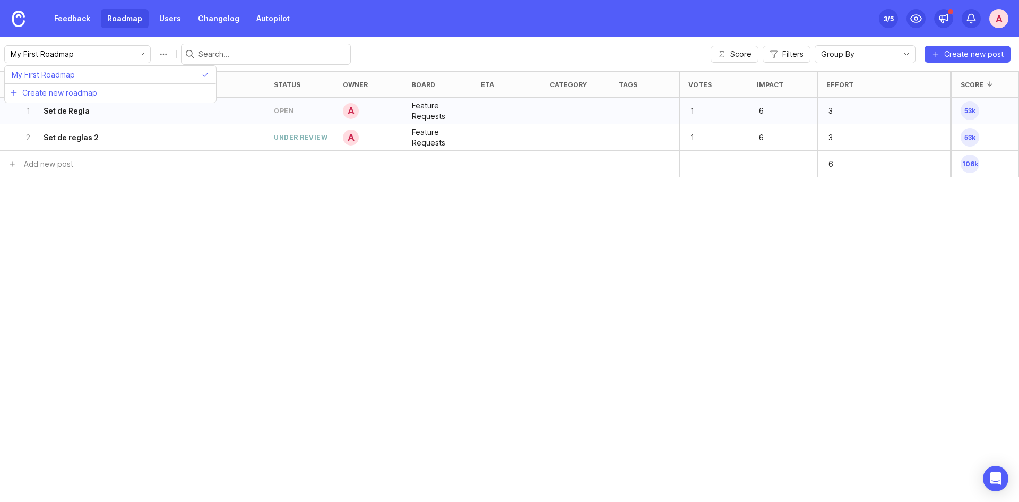
click at [487, 109] on div at bounding box center [506, 111] width 69 height 27
click at [166, 110] on div "1 Set de Regla" at bounding box center [129, 111] width 212 height 26
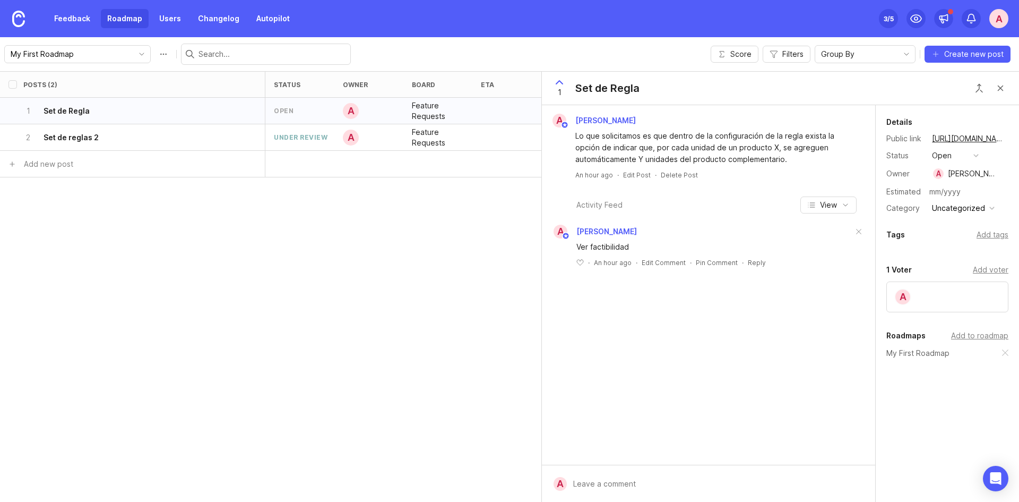
click at [951, 193] on input "text" at bounding box center [967, 192] width 82 height 14
click at [938, 193] on input "text" at bounding box center [967, 192] width 82 height 14
type input "082025"
click at [799, 192] on div "Activity Feed View A Alan López Ver factibilidad ﻿ · An hour ago · Edit Comment…" at bounding box center [708, 236] width 333 height 96
click at [942, 187] on div "—" at bounding box center [967, 192] width 82 height 14
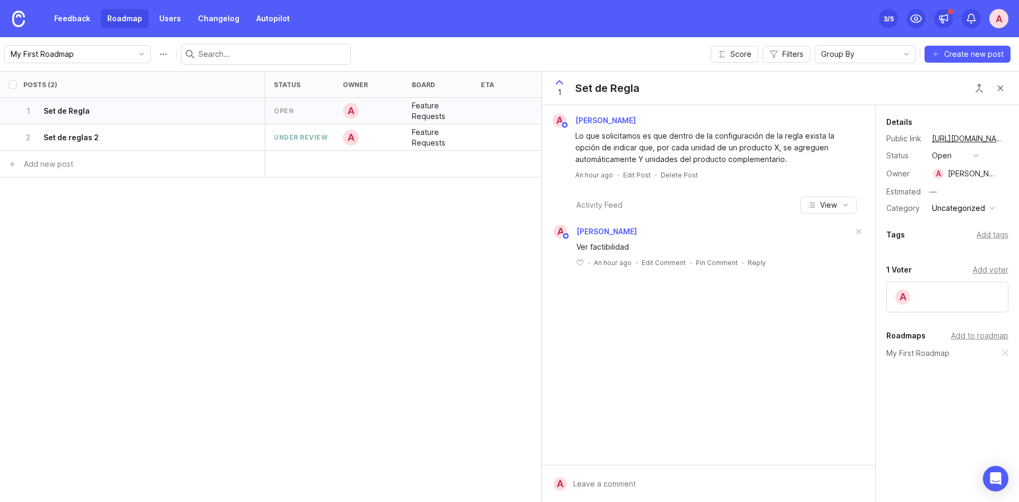
click at [943, 189] on div "—" at bounding box center [967, 192] width 82 height 14
click at [938, 193] on input "082025" at bounding box center [967, 192] width 82 height 14
click at [814, 256] on div "Ver factibilidad ﻿ · An hour ago · Edit Comment · Pin Comment · Reply" at bounding box center [708, 252] width 323 height 29
click at [942, 195] on div "—" at bounding box center [967, 192] width 82 height 14
type input "0"
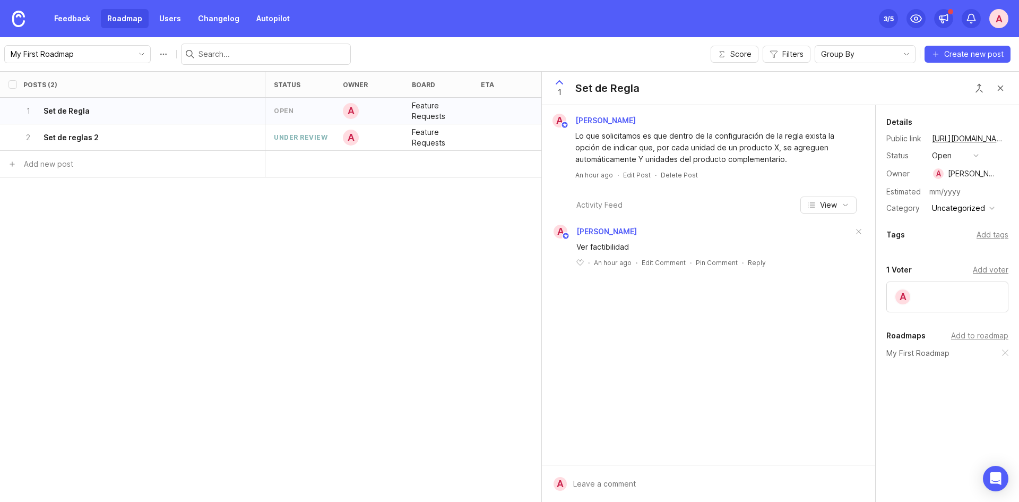
click at [941, 188] on input "text" at bounding box center [967, 192] width 82 height 14
drag, startPoint x: 947, startPoint y: 192, endPoint x: 939, endPoint y: 191, distance: 8.0
click at [939, 191] on input "text" at bounding box center [967, 192] width 82 height 14
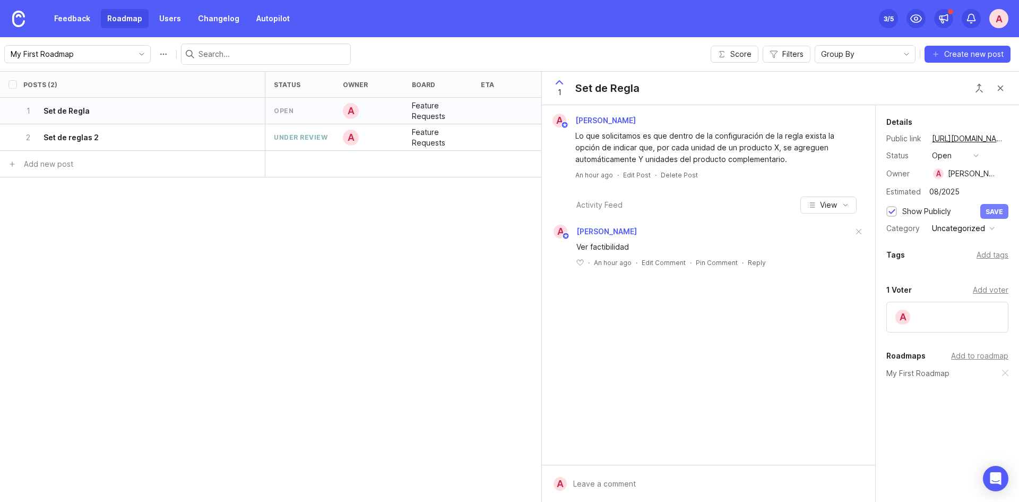
type input "08/2025"
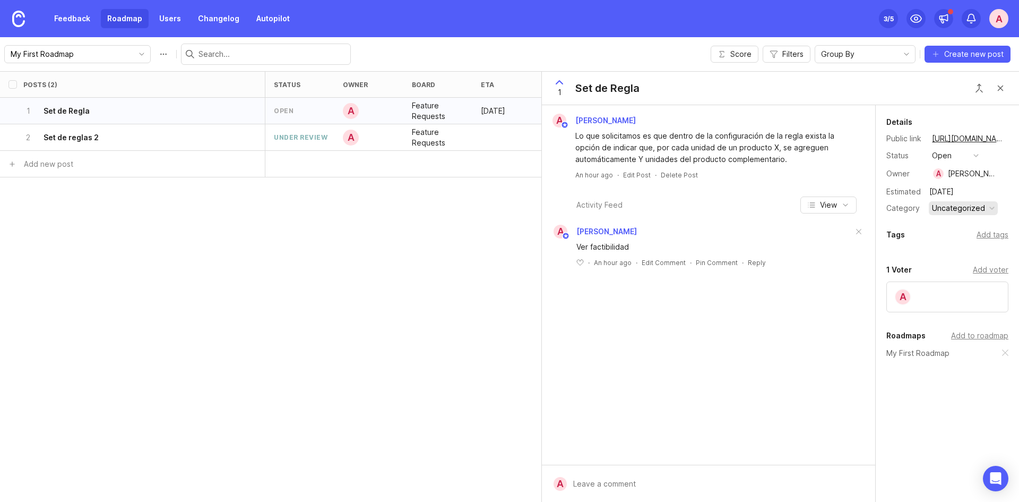
click at [946, 207] on div "Uncategorized" at bounding box center [958, 208] width 53 height 12
click at [952, 228] on li "TI" at bounding box center [962, 227] width 67 height 20
click at [946, 213] on button "TI" at bounding box center [955, 208] width 53 height 14
click at [947, 212] on button "TI" at bounding box center [955, 208] width 53 height 14
click at [993, 273] on div "Add voter" at bounding box center [991, 270] width 36 height 12
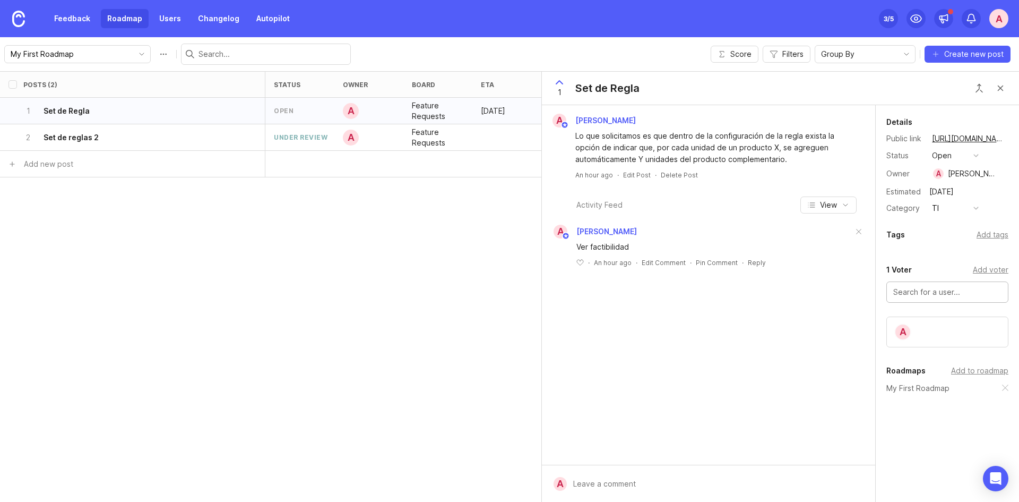
click at [932, 300] on div at bounding box center [947, 291] width 122 height 21
type input "[PERSON_NAME]"
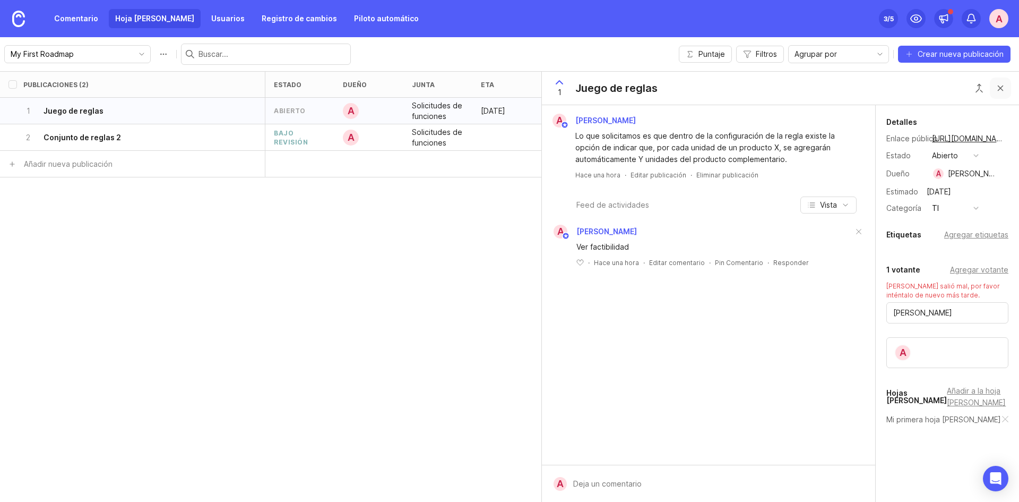
click at [999, 87] on button "Botón de cerrar" at bounding box center [1000, 87] width 21 height 21
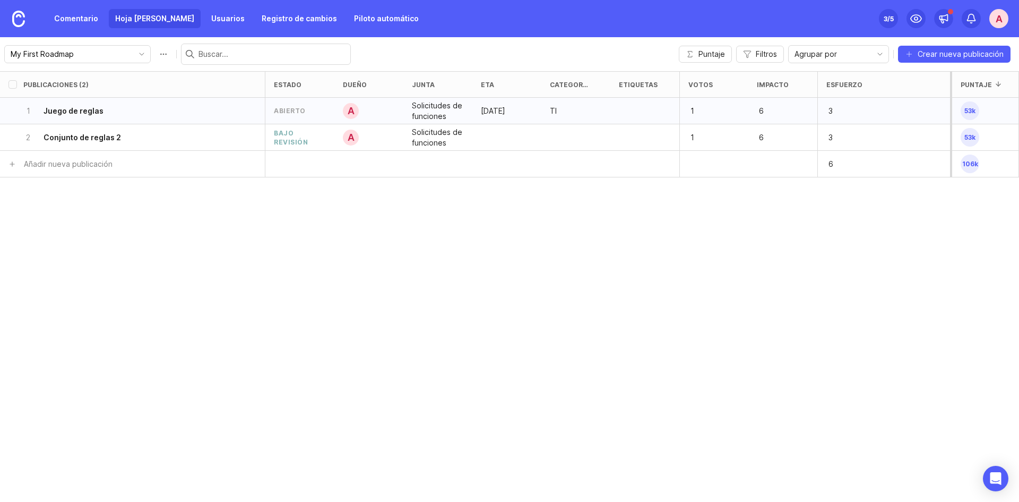
click at [634, 108] on div at bounding box center [644, 111] width 69 height 27
click at [87, 20] on font "Comentario" at bounding box center [76, 18] width 44 height 9
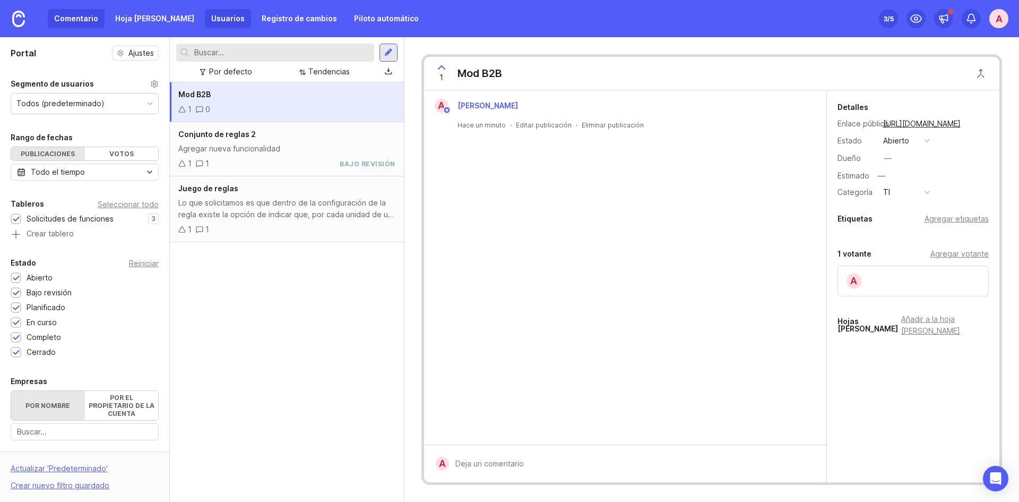
click at [211, 19] on font "Usuarios" at bounding box center [227, 18] width 33 height 9
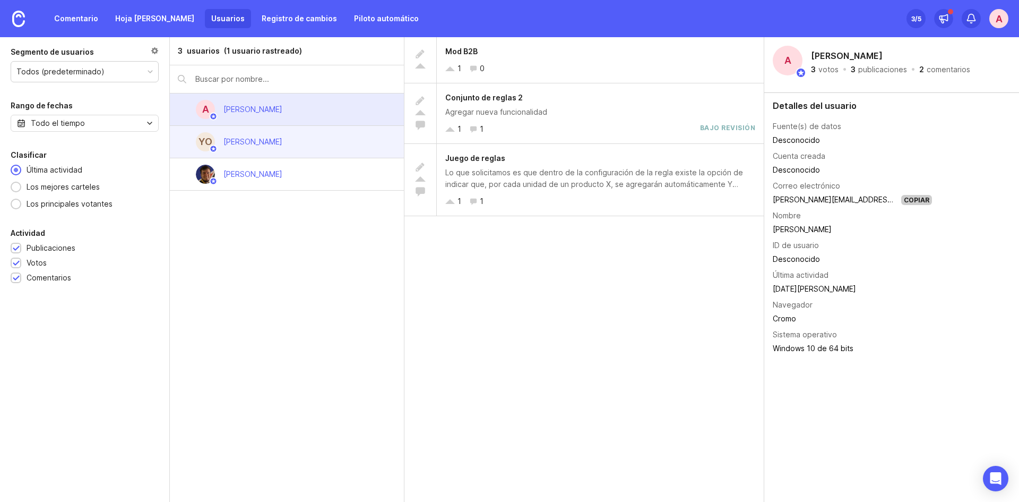
click at [242, 145] on font "[PERSON_NAME]" at bounding box center [252, 141] width 59 height 9
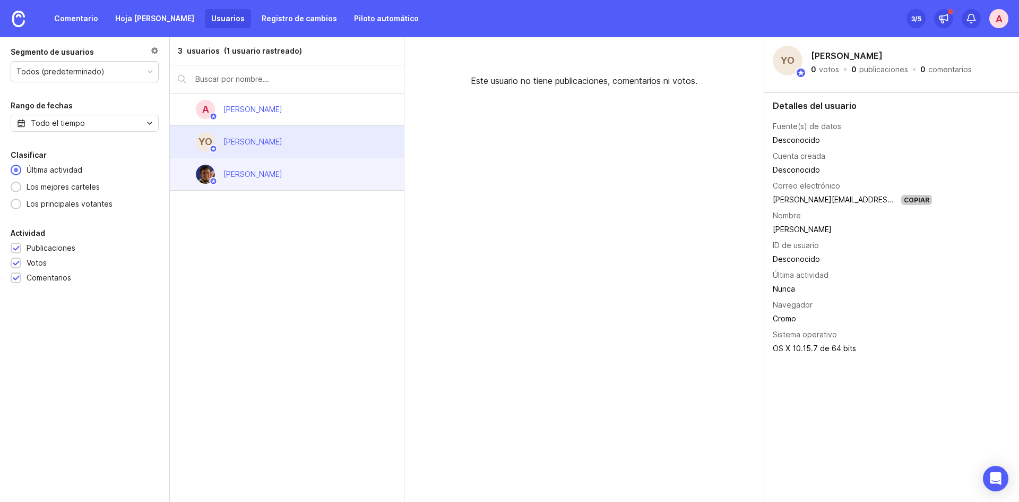
click at [252, 173] on font "[PERSON_NAME]" at bounding box center [252, 173] width 59 height 9
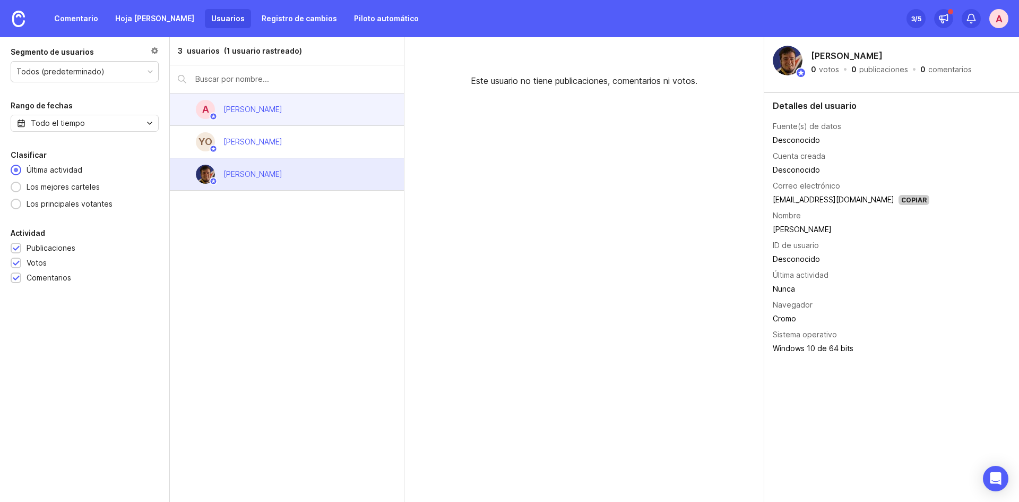
click at [241, 111] on font "[PERSON_NAME]" at bounding box center [252, 109] width 59 height 9
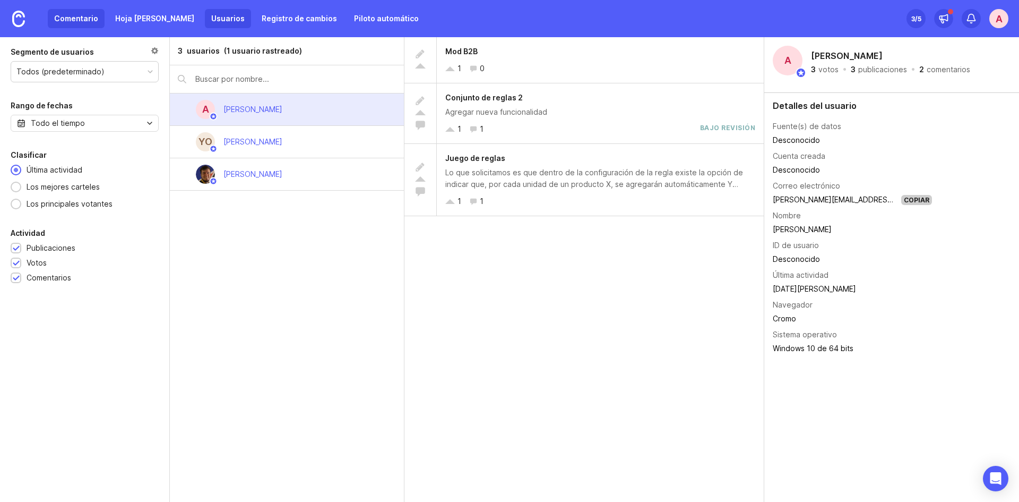
click at [84, 10] on link "Comentario" at bounding box center [76, 18] width 57 height 19
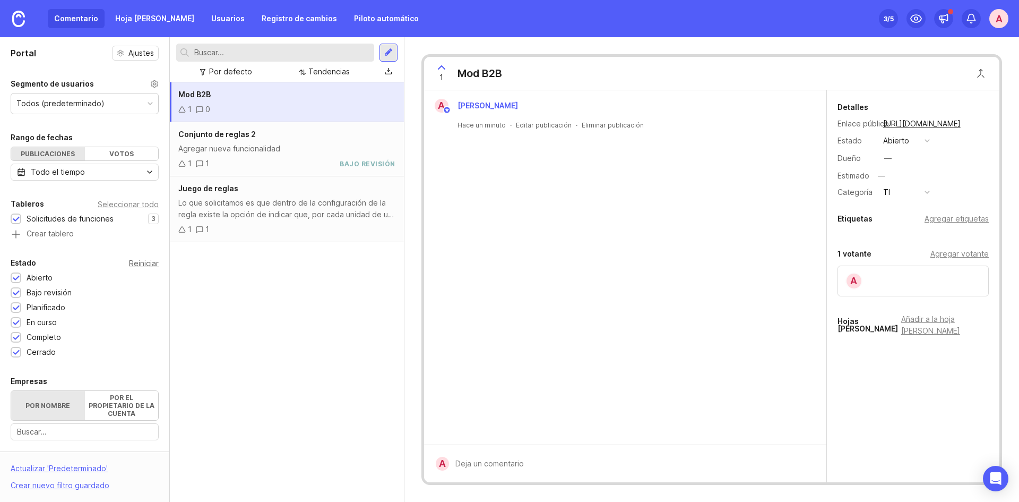
click at [129, 262] on font "Reiniciar" at bounding box center [144, 262] width 30 height 9
click at [49, 337] on font "Completo" at bounding box center [44, 336] width 35 height 9
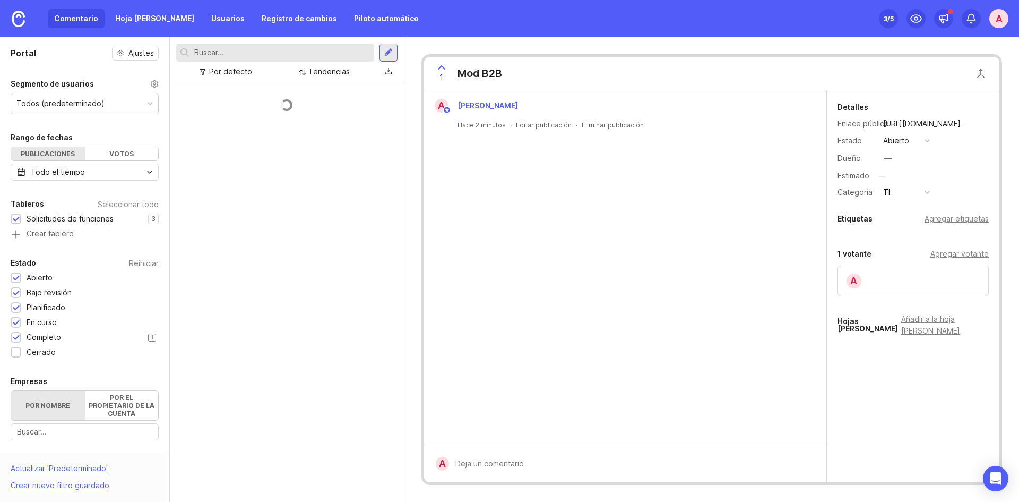
drag, startPoint x: 46, startPoint y: 350, endPoint x: 46, endPoint y: 341, distance: 9.6
click at [46, 349] on font "Cerrado" at bounding box center [41, 351] width 29 height 9
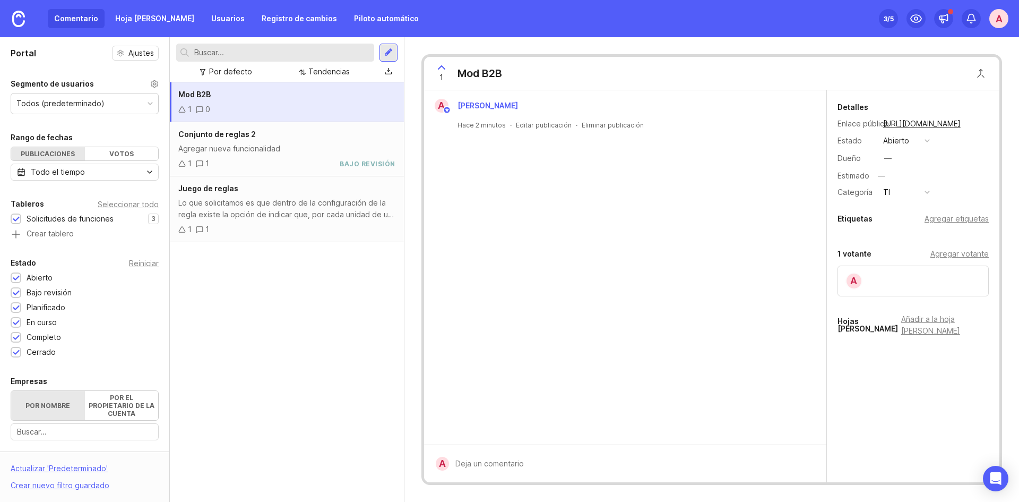
click at [36, 265] on div "Estado Reiniciar" at bounding box center [85, 262] width 148 height 13
drag, startPoint x: 31, startPoint y: 263, endPoint x: 39, endPoint y: 274, distance: 14.4
click at [39, 274] on font "Abierto" at bounding box center [40, 277] width 26 height 9
drag, startPoint x: 43, startPoint y: 276, endPoint x: 141, endPoint y: 301, distance: 101.4
click at [140, 302] on div "Planificado 1" at bounding box center [85, 307] width 148 height 12
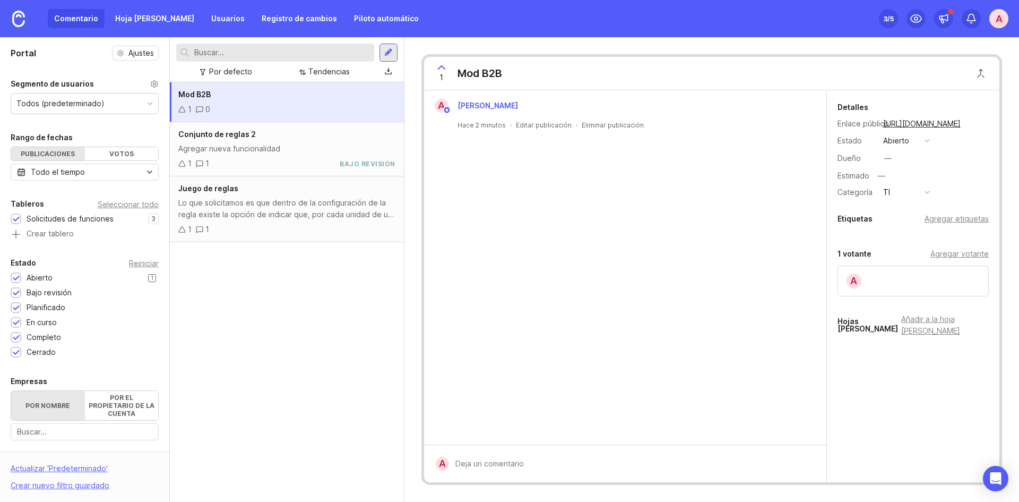
click at [148, 278] on div "1" at bounding box center [152, 278] width 8 height 8
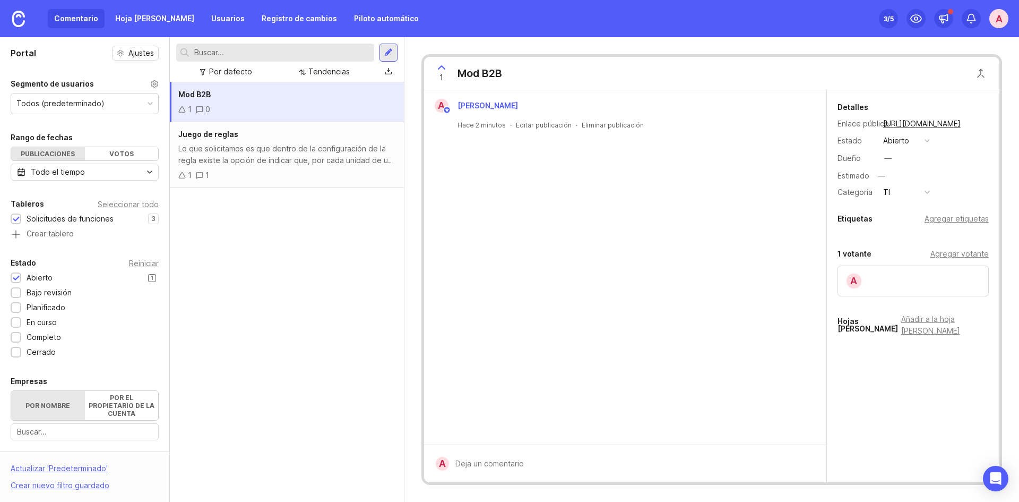
click at [151, 279] on font "1" at bounding box center [152, 277] width 3 height 6
click at [151, 291] on font "1" at bounding box center [152, 292] width 3 height 6
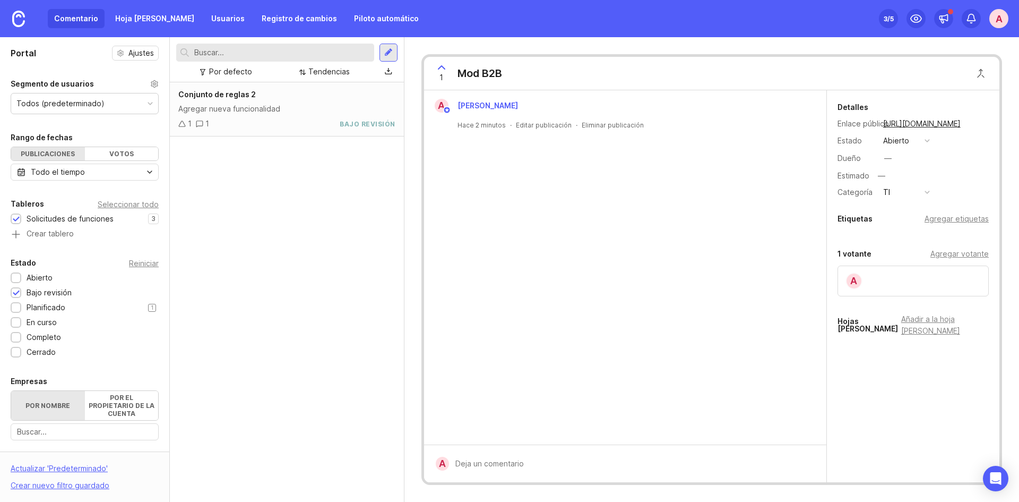
drag, startPoint x: 141, startPoint y: 304, endPoint x: 129, endPoint y: 304, distance: 11.7
click at [140, 305] on div "Planificado 1" at bounding box center [85, 307] width 148 height 12
click at [18, 275] on div at bounding box center [16, 278] width 7 height 8
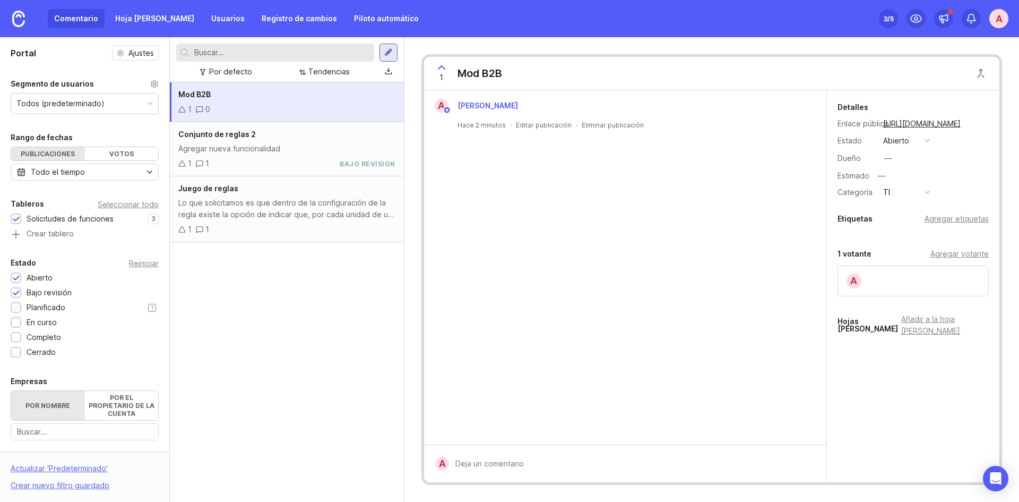
click at [16, 302] on div at bounding box center [16, 307] width 11 height 11
click at [19, 319] on div at bounding box center [16, 323] width 7 height 8
click at [18, 341] on div at bounding box center [16, 338] width 7 height 8
click at [16, 354] on div at bounding box center [16, 353] width 7 height 8
click at [58, 107] on font "Todos (predeterminado)" at bounding box center [60, 103] width 88 height 9
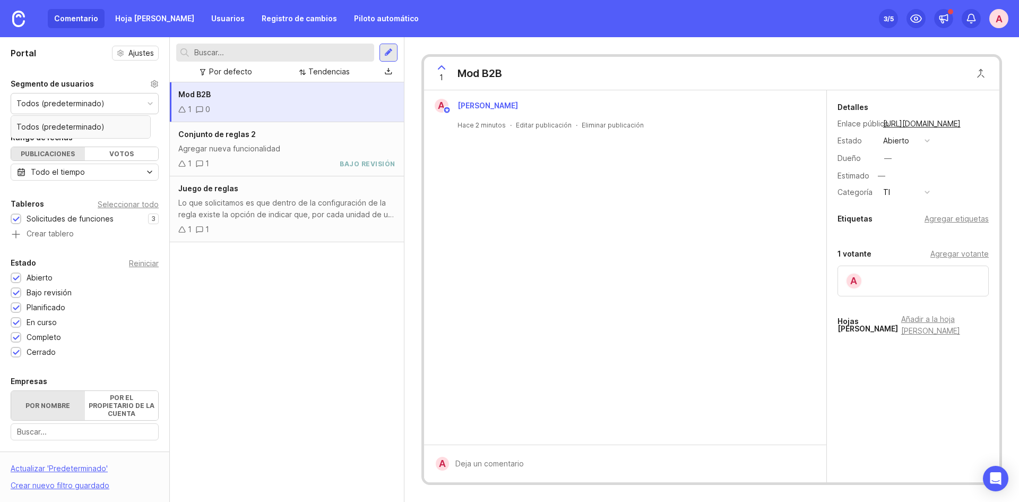
click at [59, 107] on font "Todos (predeterminado)" at bounding box center [60, 103] width 88 height 9
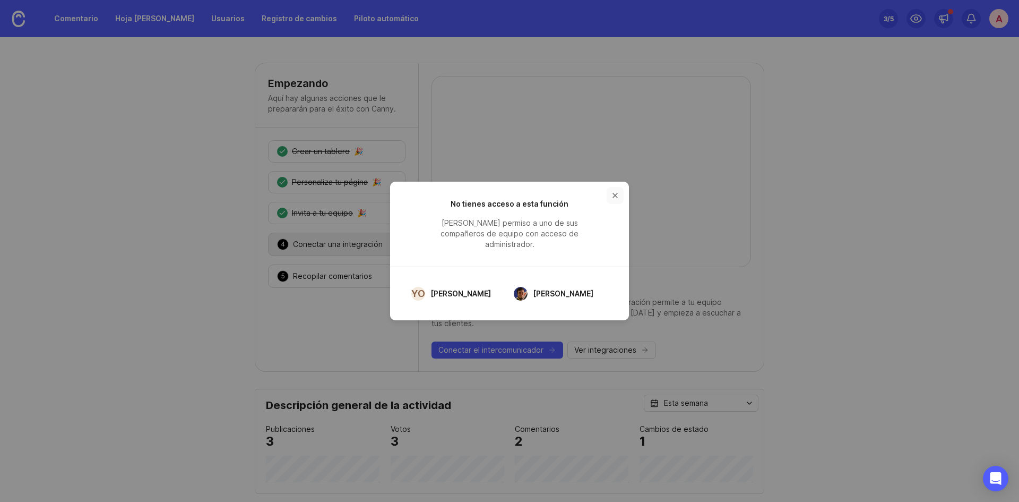
click at [615, 204] on button "botón de cerrar" at bounding box center [615, 195] width 17 height 17
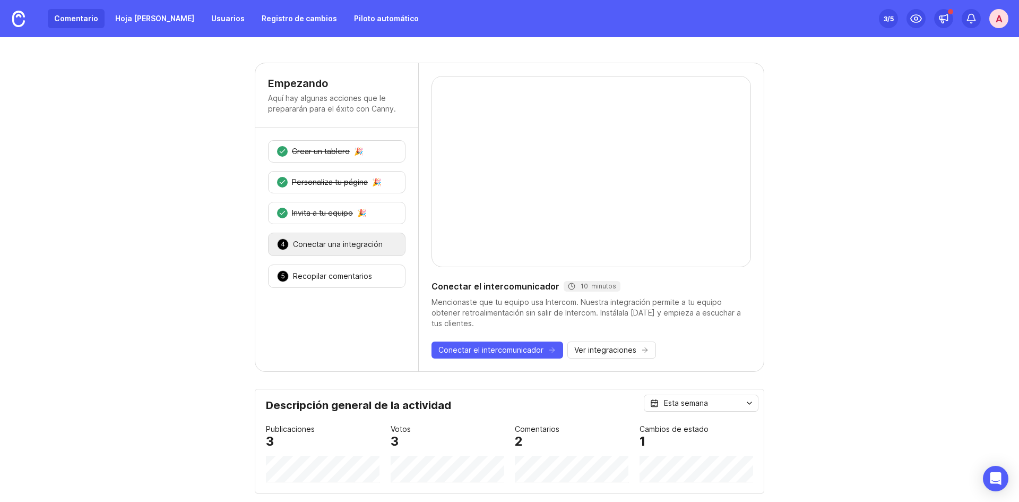
click at [82, 22] on font "Comentario" at bounding box center [76, 18] width 44 height 9
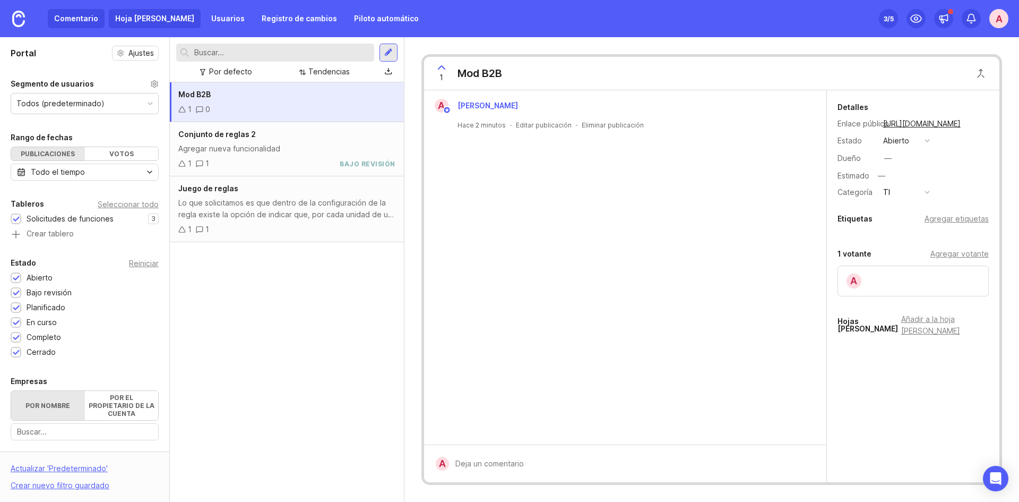
click at [136, 23] on link "Hoja de ruta" at bounding box center [155, 18] width 92 height 19
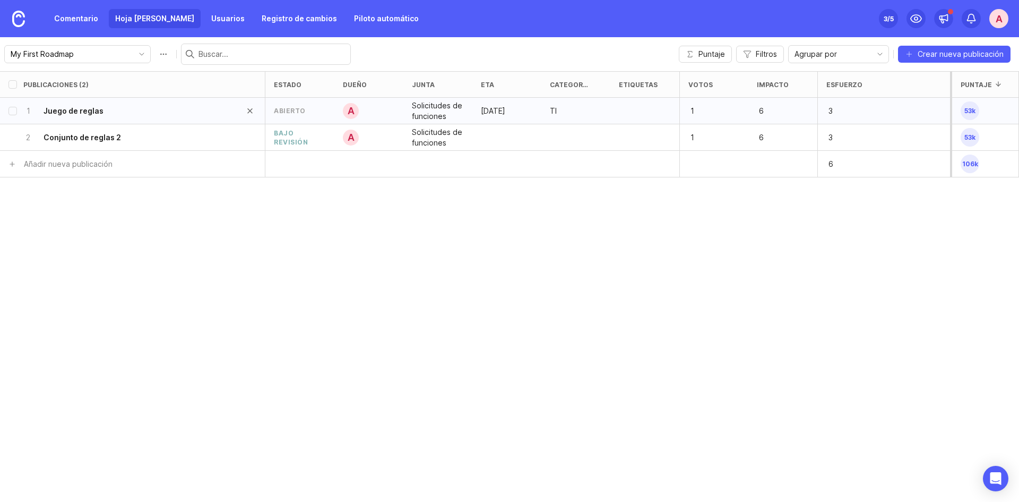
drag, startPoint x: 133, startPoint y: 136, endPoint x: 131, endPoint y: 110, distance: 26.6
click at [131, 110] on ul "1 Juego de reglas abierto A Solicitudes de funciones Agosto de 2025 TI 1 6 3 53…" at bounding box center [509, 124] width 1019 height 53
click at [91, 16] on font "Comentario" at bounding box center [76, 18] width 44 height 9
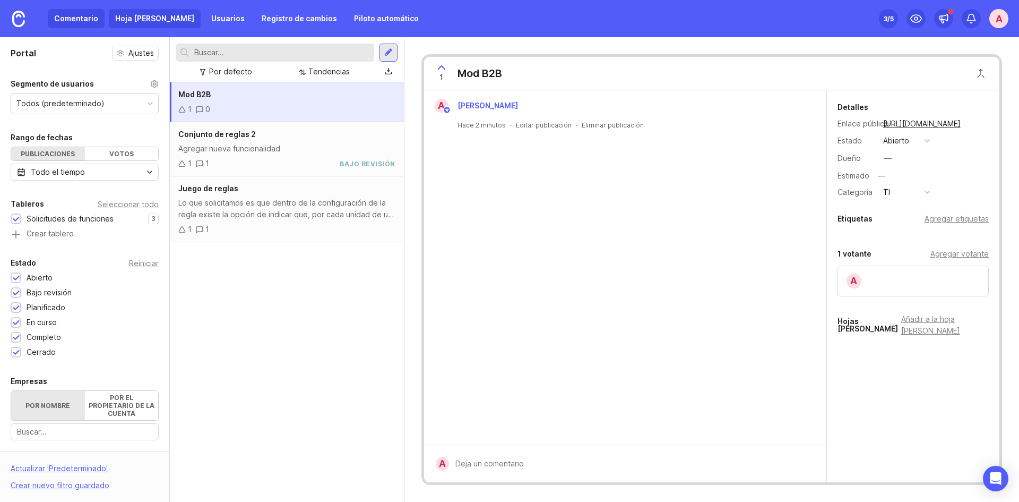
click at [153, 22] on font "Hoja de ruta" at bounding box center [154, 18] width 79 height 9
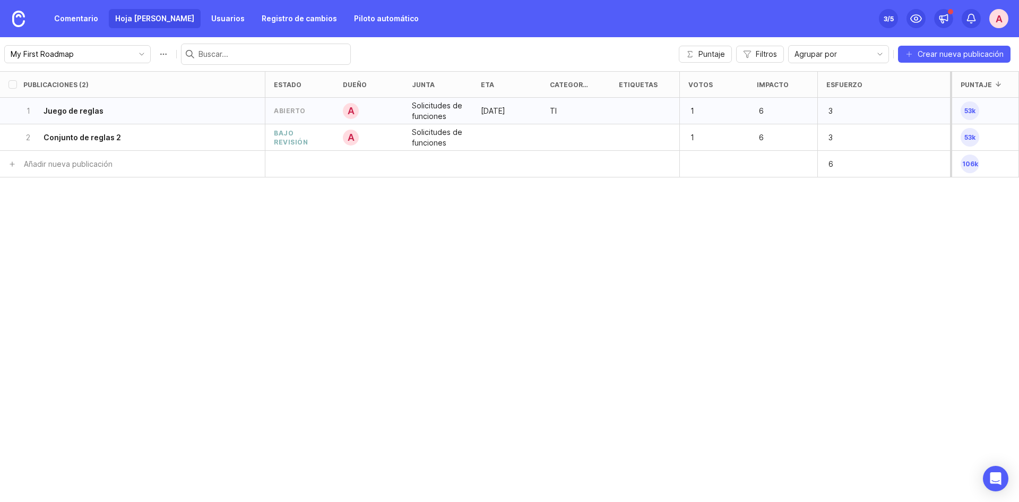
drag, startPoint x: 711, startPoint y: 118, endPoint x: 704, endPoint y: 111, distance: 9.0
click at [708, 115] on p "1" at bounding box center [704, 111] width 33 height 15
drag, startPoint x: 700, startPoint y: 109, endPoint x: 697, endPoint y: 95, distance: 14.5
click at [697, 104] on p "1" at bounding box center [704, 111] width 33 height 15
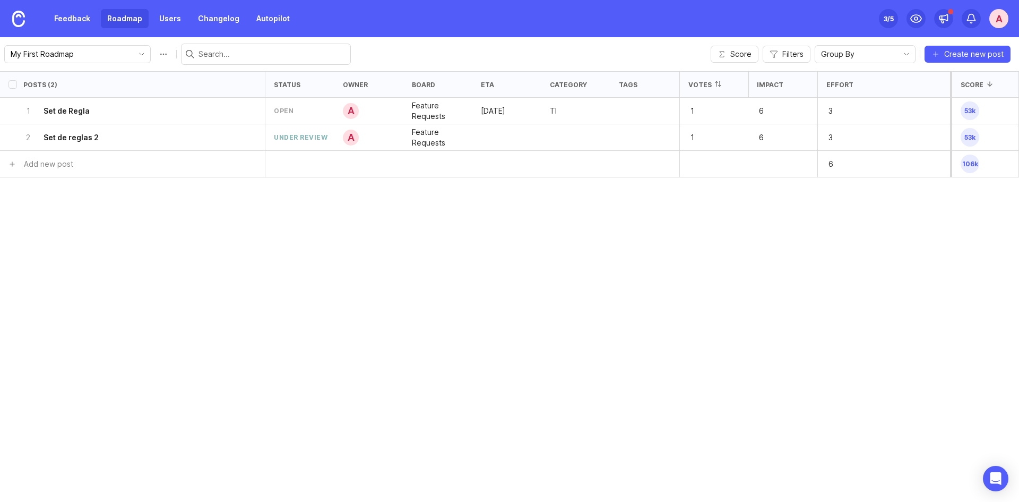
click at [661, 22] on div "Feedback Roadmap Users Changelog Autopilot Set up Canny 3 /5 A" at bounding box center [509, 18] width 1019 height 37
click at [835, 198] on div "Posts (2) status owner board eta category tags Votes Impact Effort Score 1 Set …" at bounding box center [509, 286] width 1019 height 430
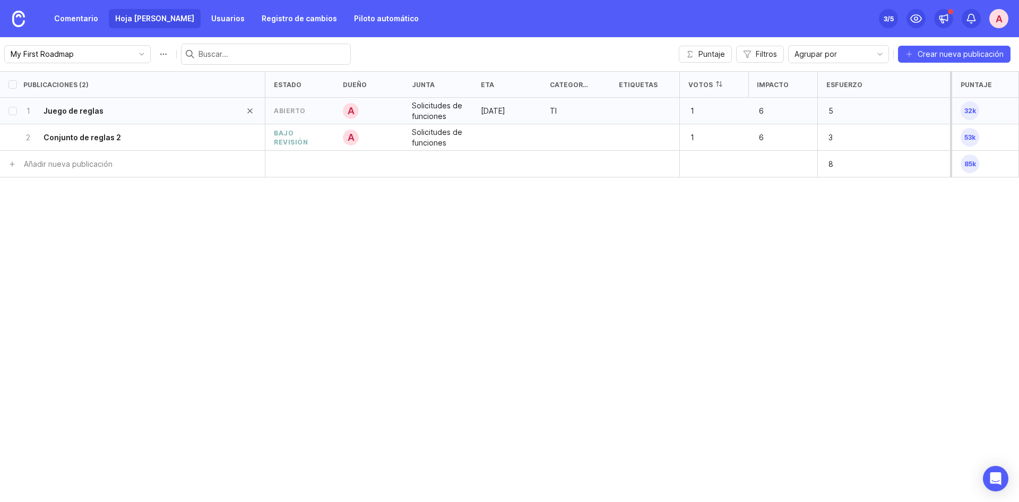
click at [94, 107] on font "Juego de reglas" at bounding box center [74, 110] width 60 height 9
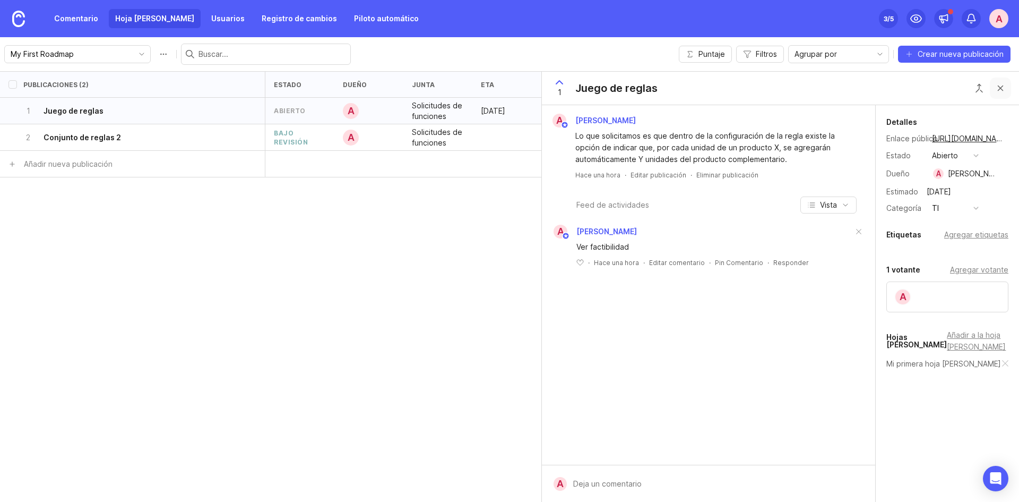
click at [1002, 84] on button "Botón de cerrar" at bounding box center [1000, 87] width 21 height 21
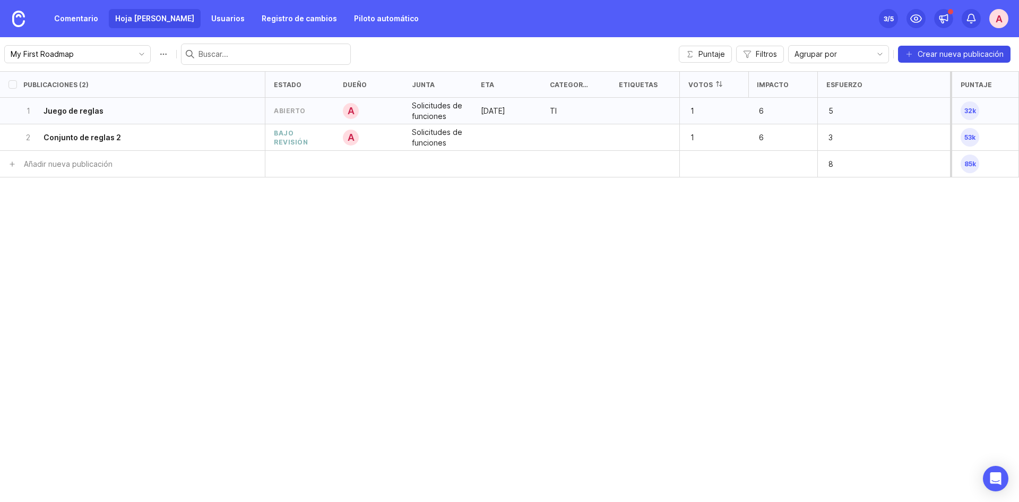
click at [978, 51] on font "Crear nueva publicación" at bounding box center [961, 53] width 86 height 9
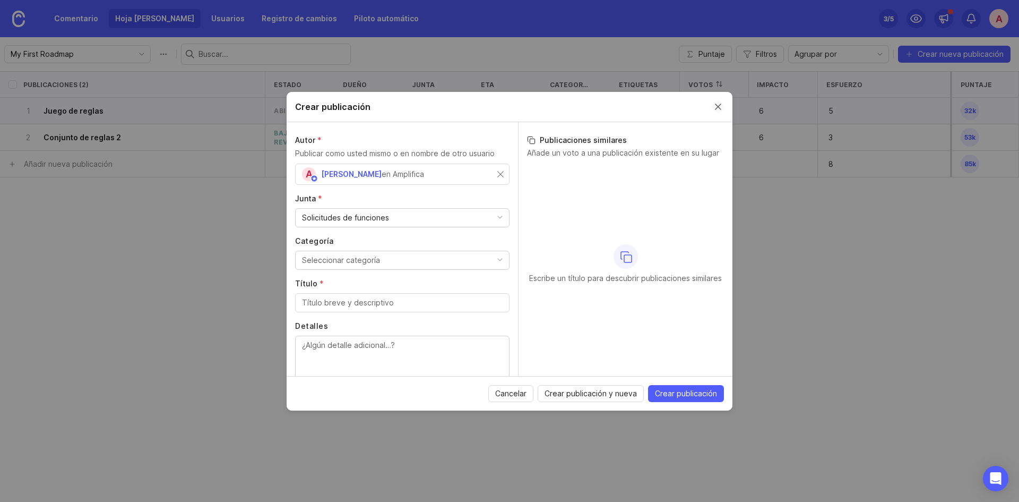
click at [714, 107] on button "Cerrar el modal de creación de publicación" at bounding box center [718, 107] width 12 height 12
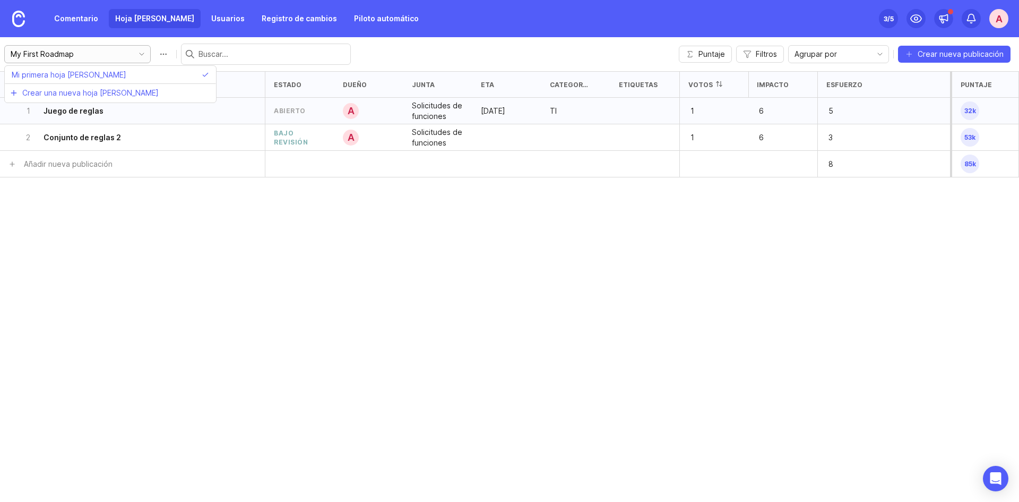
click at [105, 56] on input "My First Roadmap" at bounding box center [69, 54] width 117 height 12
click at [89, 55] on input "My First Roadmap" at bounding box center [69, 54] width 117 height 12
click at [89, 15] on font "Comentario" at bounding box center [76, 18] width 44 height 9
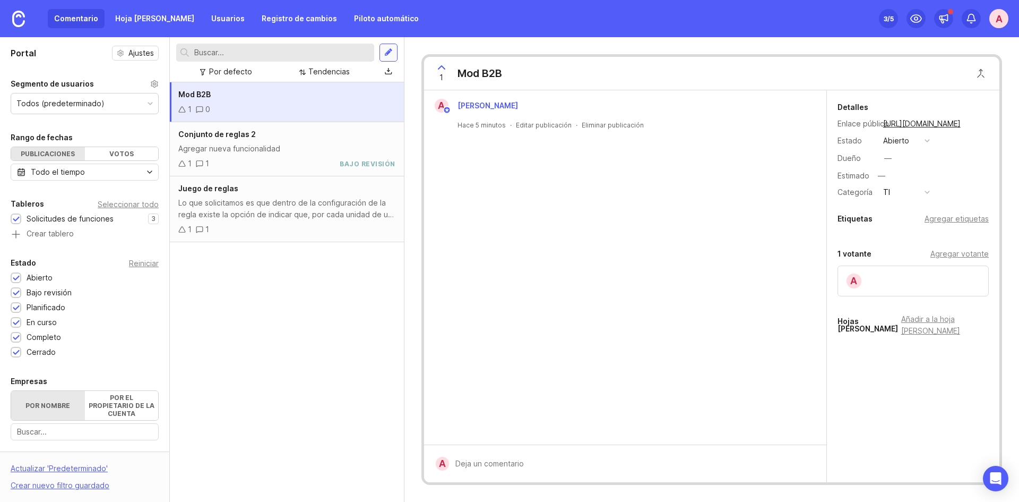
click at [392, 53] on div at bounding box center [388, 53] width 8 height 10
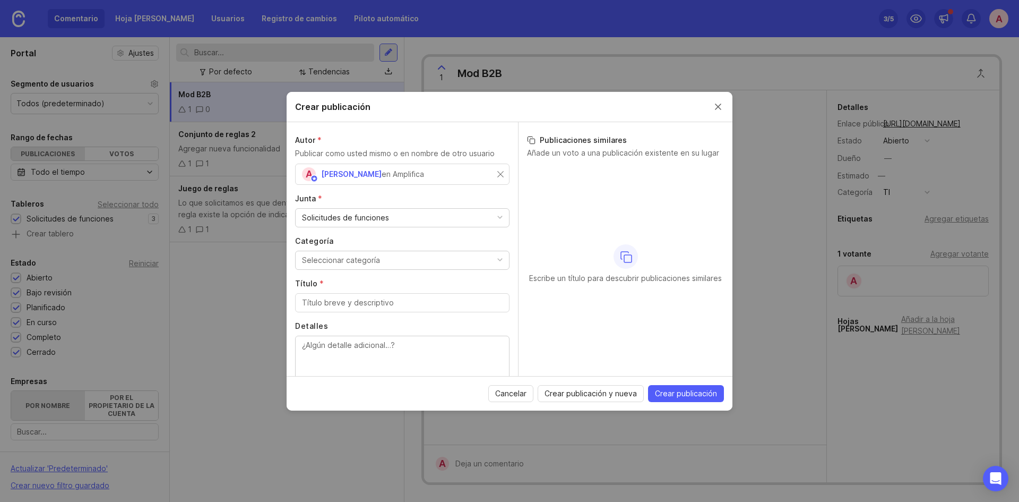
click at [350, 255] on font "Seleccionar categoría" at bounding box center [341, 259] width 78 height 9
click at [342, 277] on li "TI" at bounding box center [398, 282] width 206 height 20
click at [343, 295] on div at bounding box center [402, 302] width 214 height 19
drag, startPoint x: 341, startPoint y: 303, endPoint x: 245, endPoint y: 293, distance: 96.1
click at [245, 293] on div "Crear publicación Autor * Publicar como usted mismo o en nombre de otro usuario…" at bounding box center [509, 251] width 1019 height 502
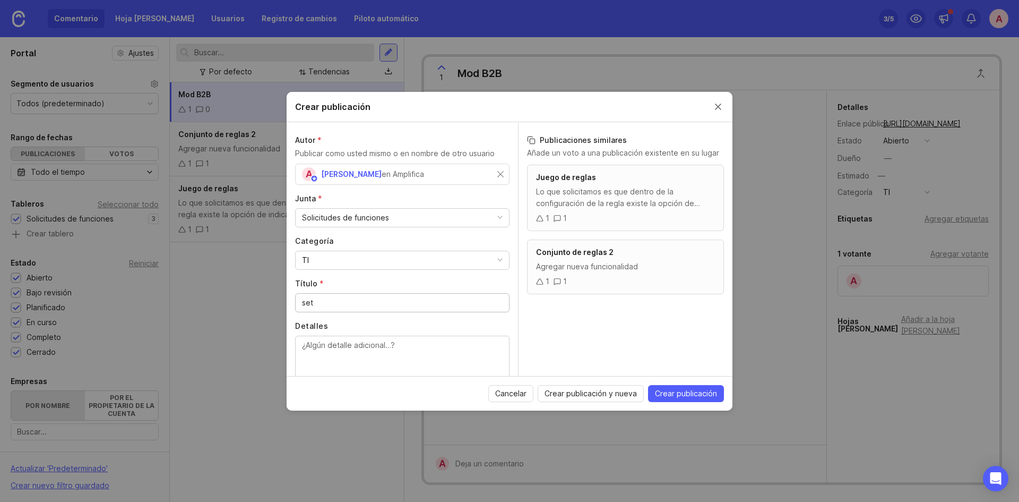
click at [333, 299] on input "set" at bounding box center [402, 303] width 201 height 12
type input "set"
click at [604, 194] on font "Lo que solicitamos es que dentro de la configuración de la regla existe la opci…" at bounding box center [625, 215] width 178 height 56
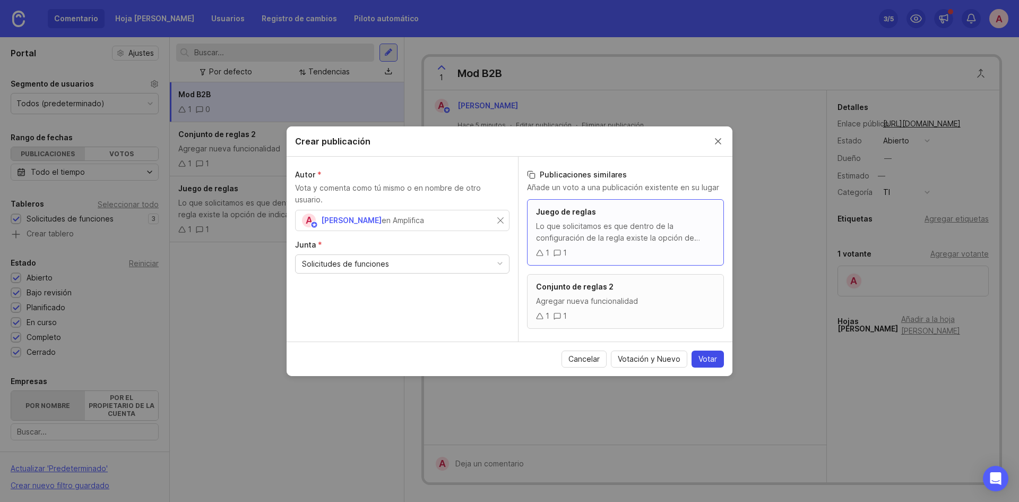
click at [706, 361] on font "Votar" at bounding box center [708, 358] width 19 height 9
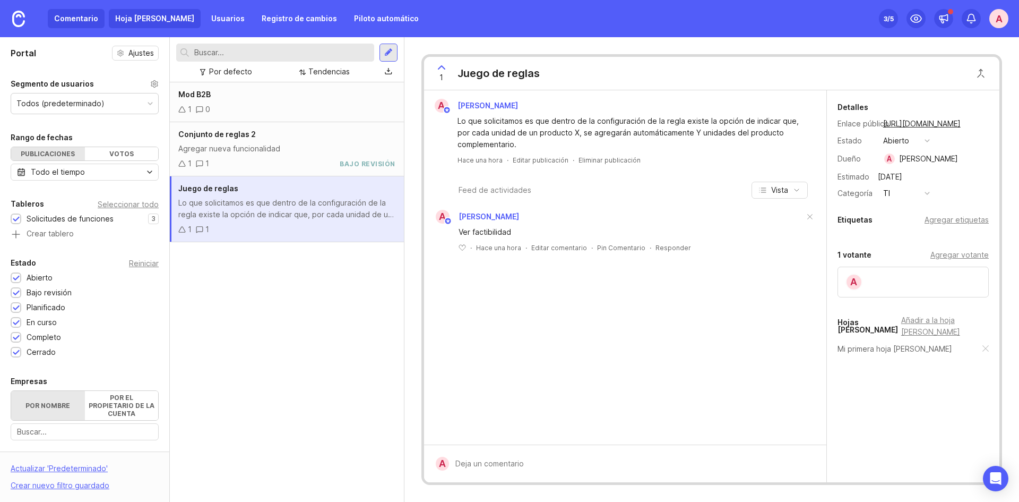
click at [120, 25] on link "Hoja de ruta" at bounding box center [155, 18] width 92 height 19
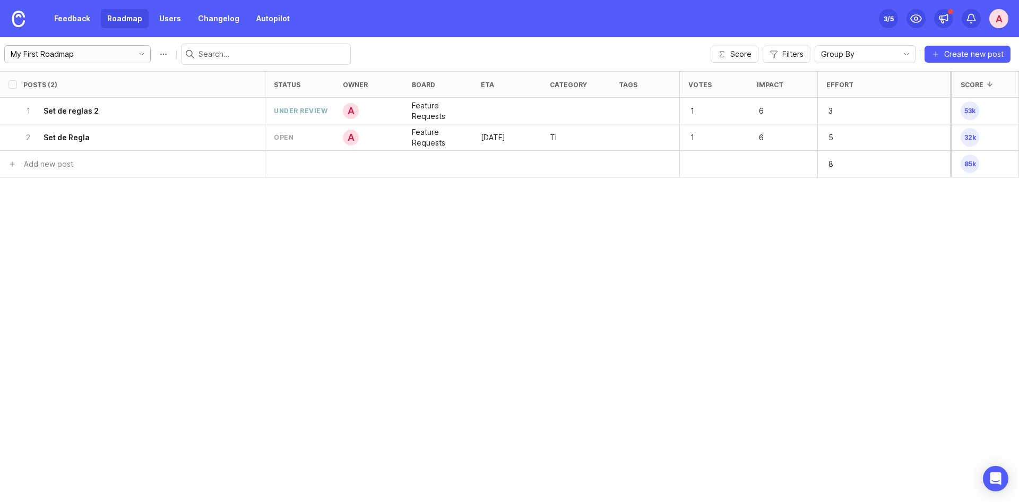
click at [98, 56] on input "My First Roadmap" at bounding box center [69, 54] width 117 height 12
click at [95, 21] on link "Feedback" at bounding box center [72, 18] width 49 height 19
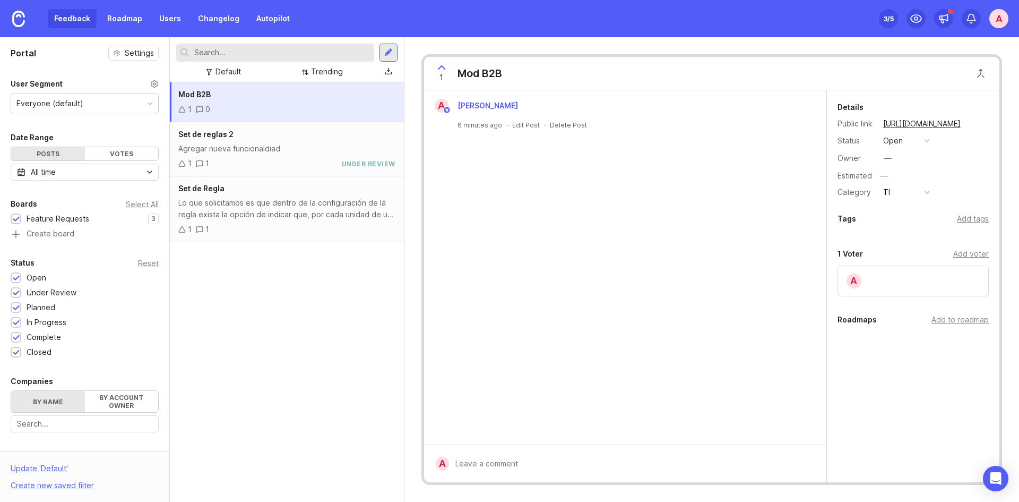
click at [228, 97] on div "Mod B2B" at bounding box center [286, 95] width 217 height 12
click at [962, 316] on div "Add to roadmap" at bounding box center [960, 320] width 57 height 12
click at [889, 151] on div "—" at bounding box center [888, 158] width 16 height 16
click at [894, 154] on div "—" at bounding box center [888, 158] width 14 height 14
click at [967, 218] on div "Add tags" at bounding box center [973, 220] width 32 height 12
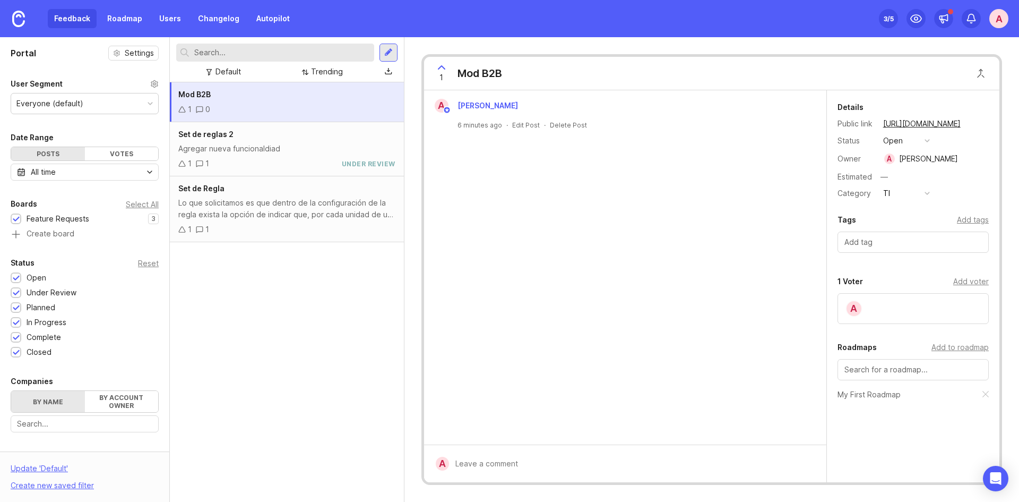
click at [875, 246] on input "text" at bounding box center [912, 242] width 137 height 12
type input "TI"
click at [890, 243] on input "text" at bounding box center [912, 242] width 137 height 12
click at [874, 233] on div at bounding box center [913, 241] width 151 height 21
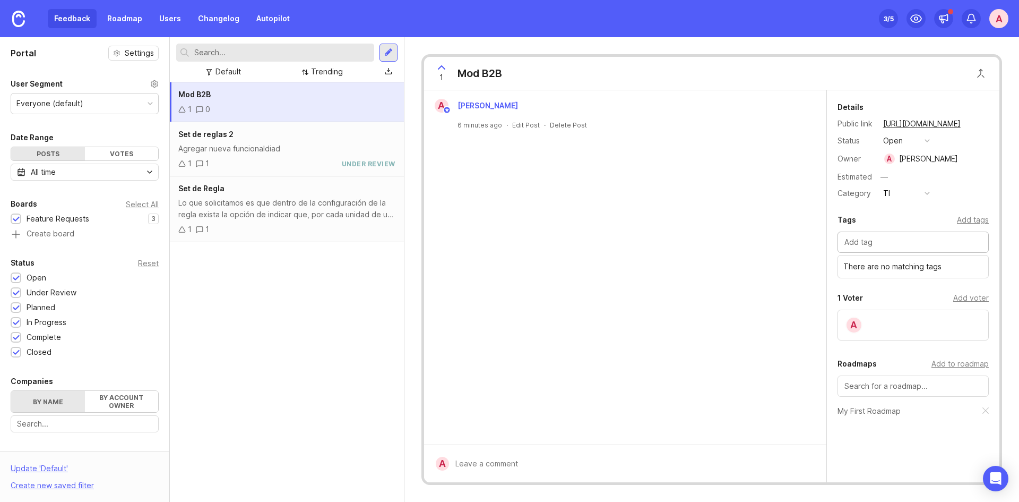
click at [881, 222] on div "Tags Add tags" at bounding box center [913, 219] width 151 height 13
click at [112, 14] on link "Roadmap" at bounding box center [125, 18] width 48 height 19
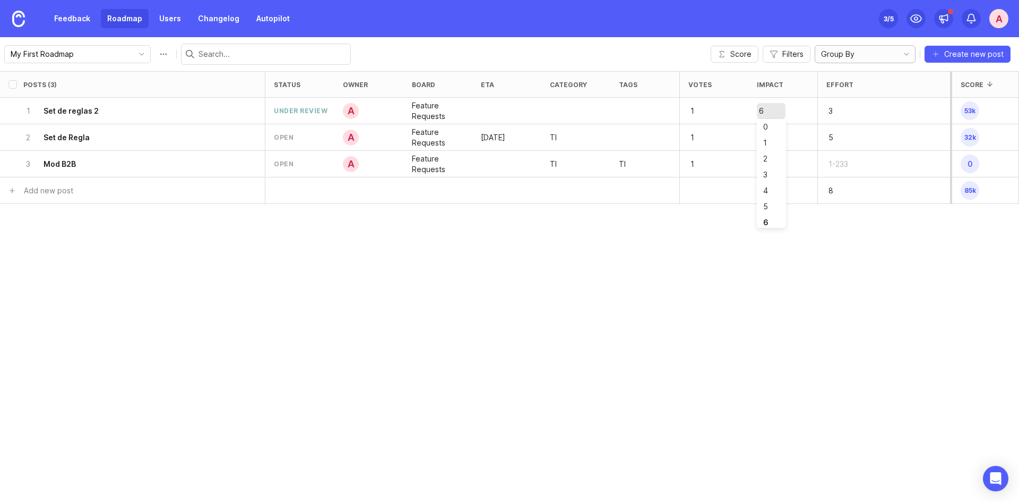
click at [875, 57] on div "Group By" at bounding box center [854, 54] width 79 height 17
click at [855, 96] on span "Category" at bounding box center [840, 93] width 33 height 12
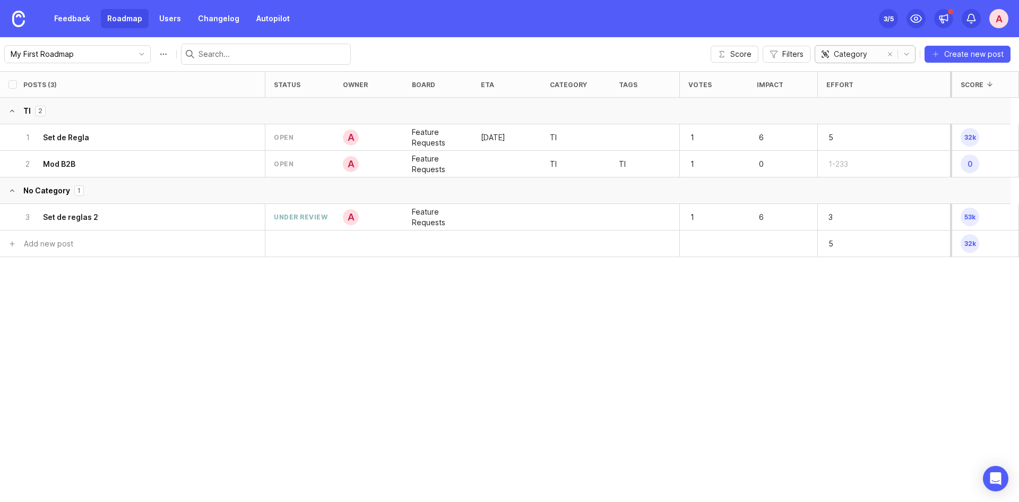
click at [854, 48] on div "Category" at bounding box center [846, 54] width 63 height 17
click at [858, 112] on li "Owner" at bounding box center [867, 110] width 100 height 18
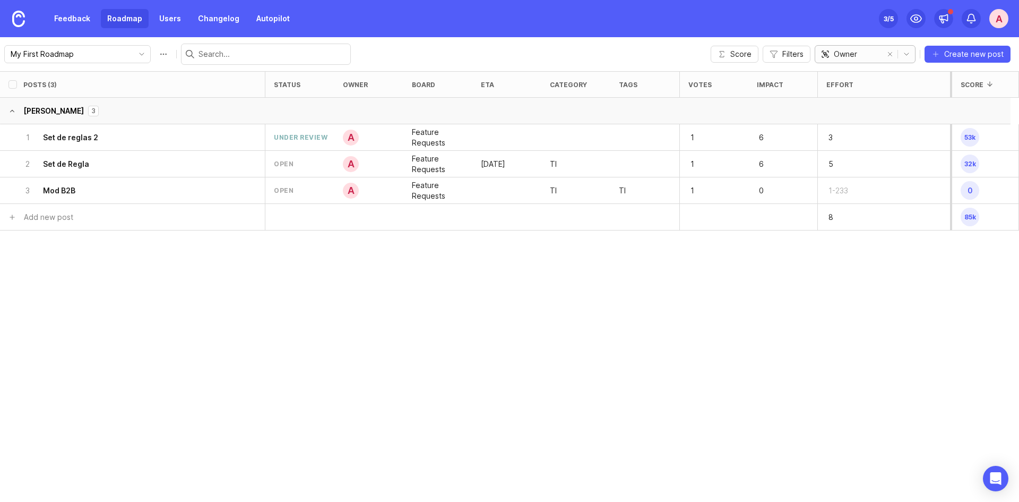
click at [860, 50] on div "Owner" at bounding box center [846, 54] width 63 height 17
click at [857, 127] on li "Status" at bounding box center [867, 127] width 100 height 18
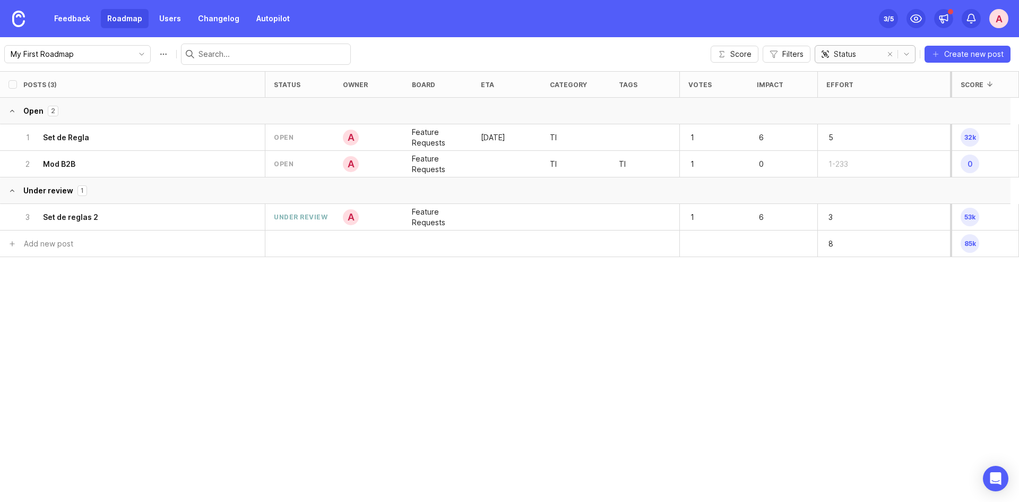
click at [854, 51] on span "Status" at bounding box center [845, 54] width 22 height 12
click at [857, 71] on li "Board" at bounding box center [867, 75] width 100 height 18
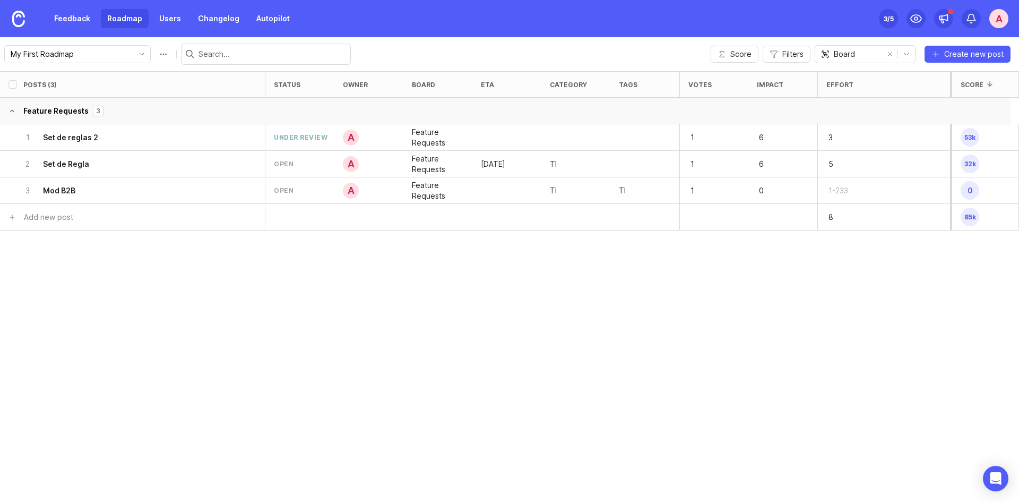
drag, startPoint x: 519, startPoint y: 252, endPoint x: 550, endPoint y: 242, distance: 33.2
